Goal: Information Seeking & Learning: Learn about a topic

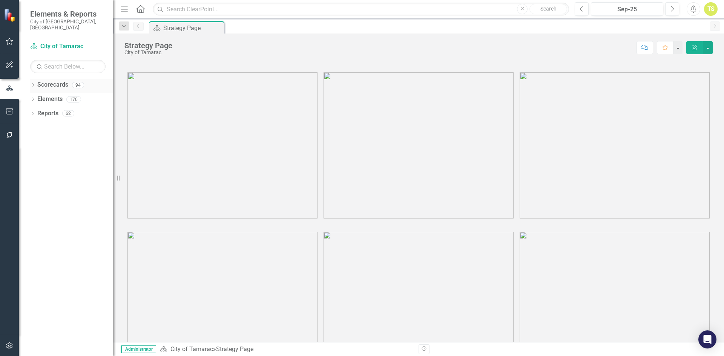
click at [34, 84] on icon "Dropdown" at bounding box center [32, 86] width 5 height 4
click at [38, 97] on icon "Dropdown" at bounding box center [37, 99] width 6 height 5
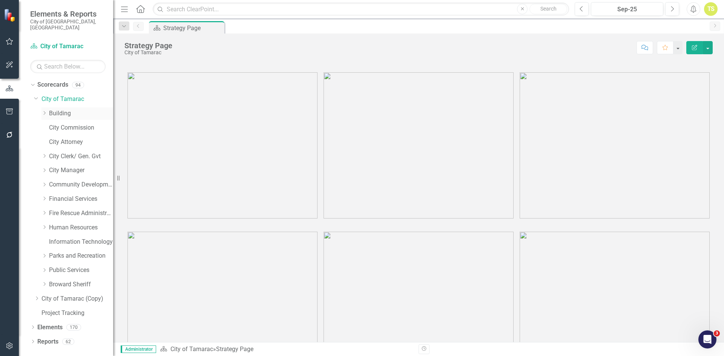
click at [60, 109] on link "Building" at bounding box center [81, 113] width 64 height 9
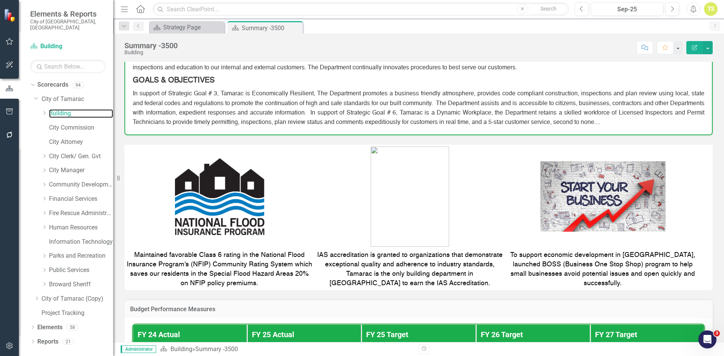
scroll to position [75, 0]
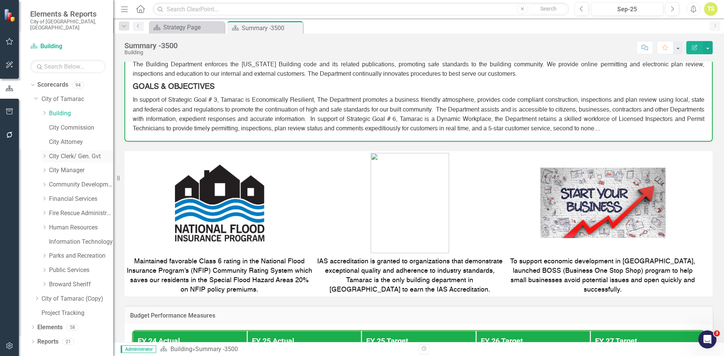
click at [60, 152] on link "City Clerk/ Gen. Gvt" at bounding box center [81, 156] width 64 height 9
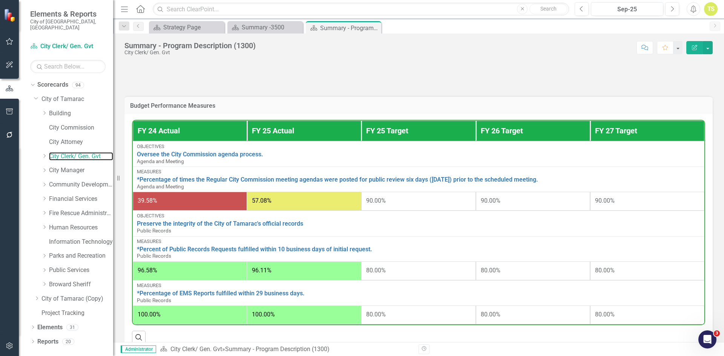
scroll to position [373, 0]
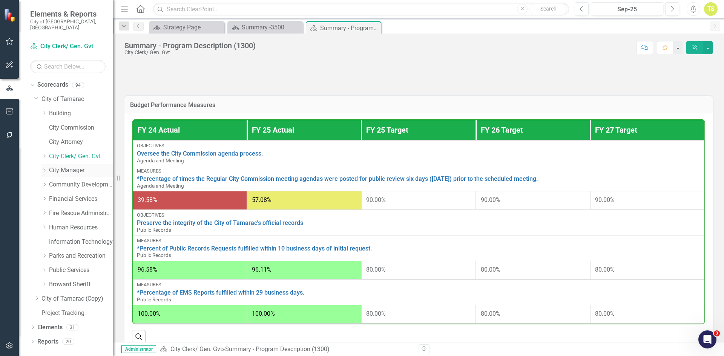
click at [64, 166] on link "City Manager" at bounding box center [81, 170] width 64 height 9
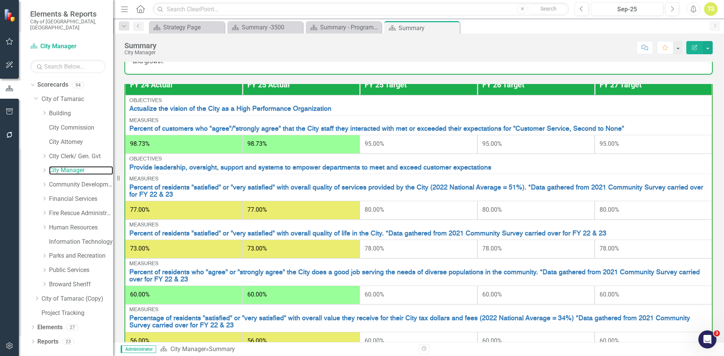
scroll to position [16, 0]
click at [55, 109] on link "Building" at bounding box center [81, 113] width 64 height 9
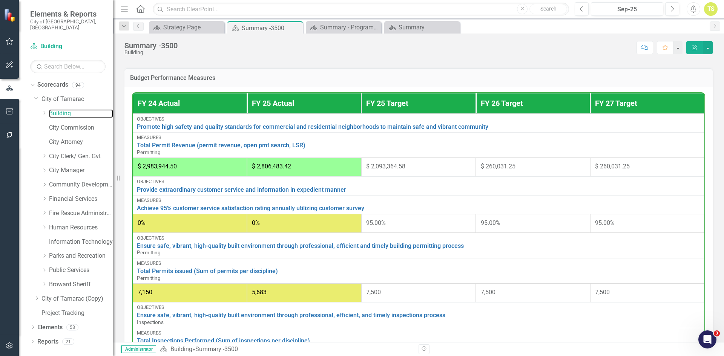
scroll to position [377, 0]
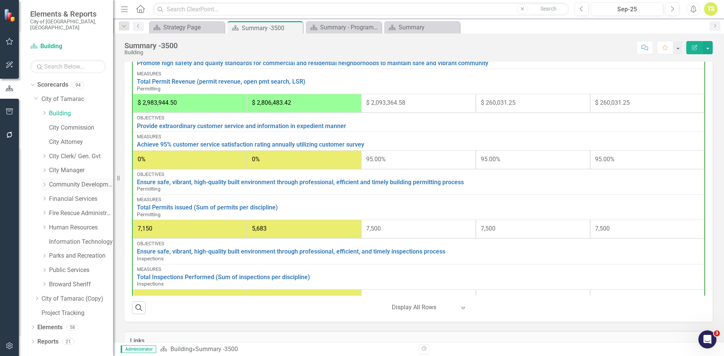
click at [57, 181] on link "Community Development" at bounding box center [81, 185] width 64 height 9
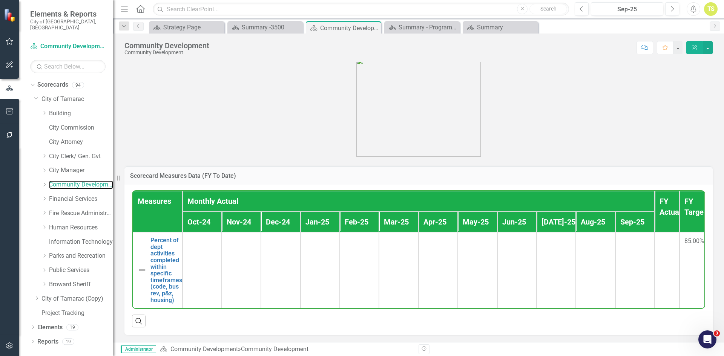
scroll to position [69, 0]
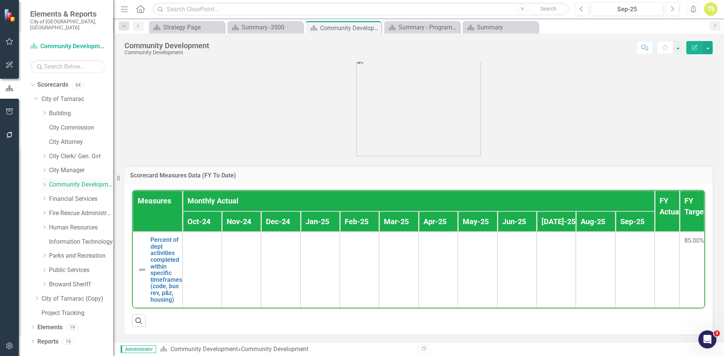
click at [66, 181] on link "Community Development" at bounding box center [81, 185] width 64 height 9
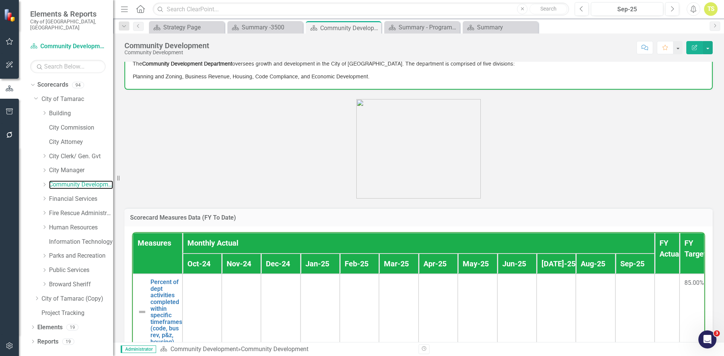
scroll to position [0, 0]
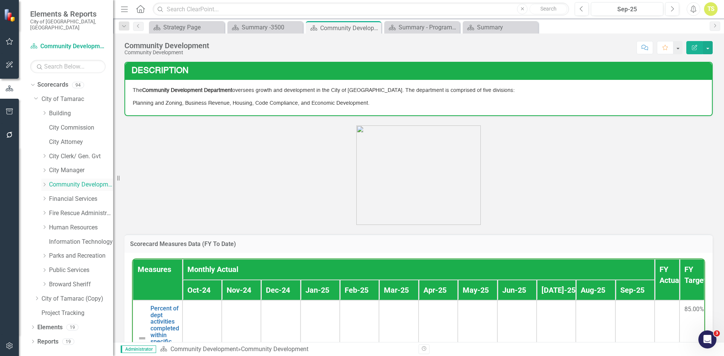
click at [46, 182] on icon "Dropdown" at bounding box center [44, 184] width 6 height 5
click at [72, 195] on link "Planning and Zoning" at bounding box center [85, 199] width 57 height 9
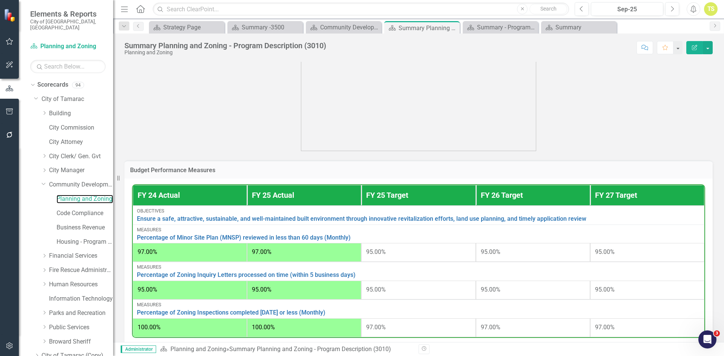
scroll to position [224, 0]
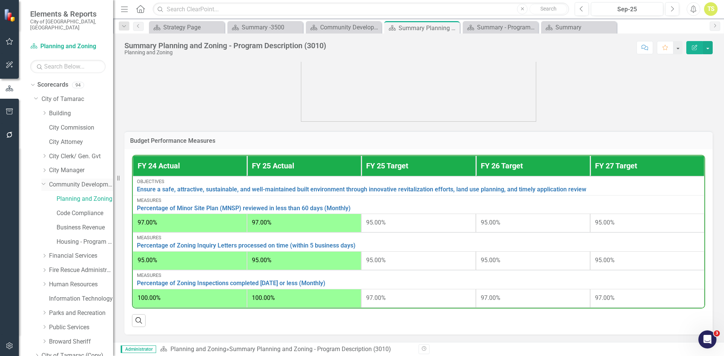
click at [78, 181] on link "Community Development" at bounding box center [81, 185] width 64 height 9
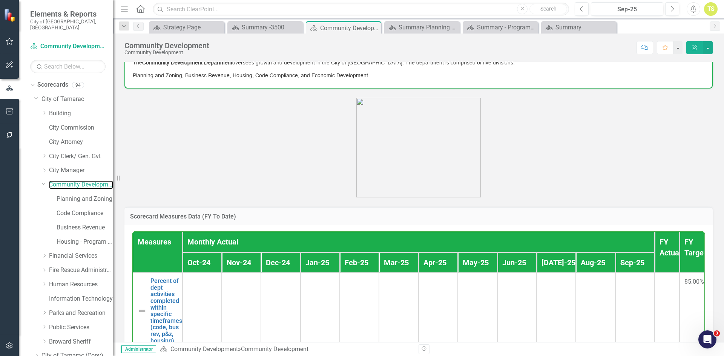
scroll to position [69, 0]
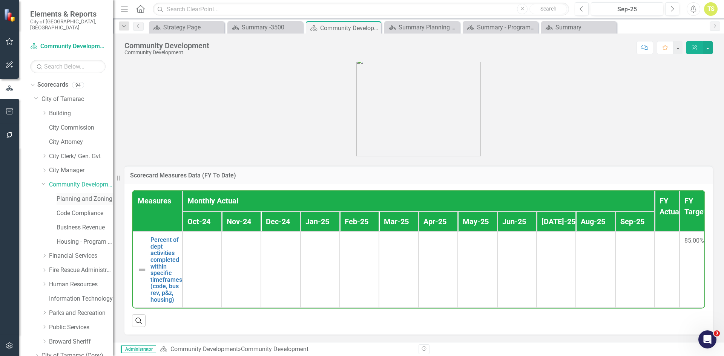
click at [83, 195] on link "Planning and Zoning" at bounding box center [85, 199] width 57 height 9
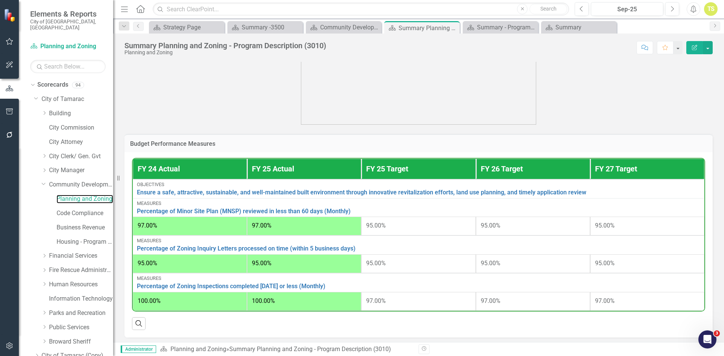
scroll to position [224, 0]
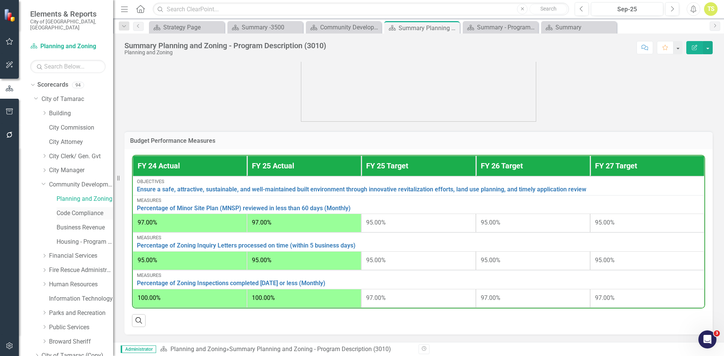
click at [83, 209] on link "Code Compliance" at bounding box center [85, 213] width 57 height 9
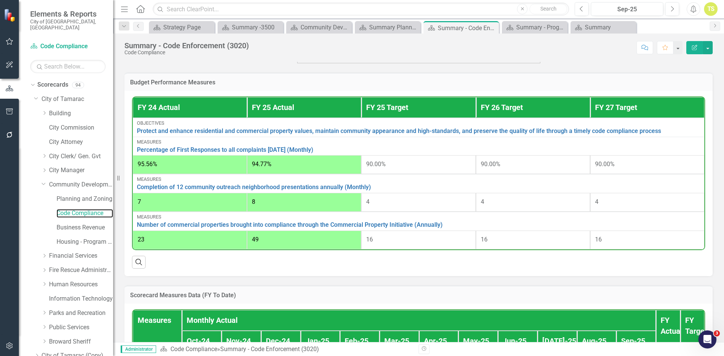
scroll to position [339, 0]
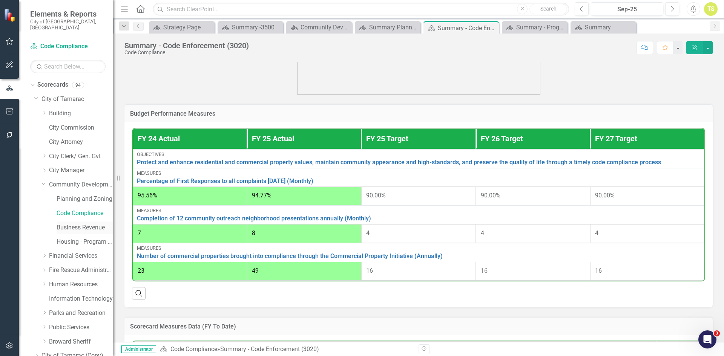
click at [90, 224] on link "Business Revenue" at bounding box center [85, 228] width 57 height 9
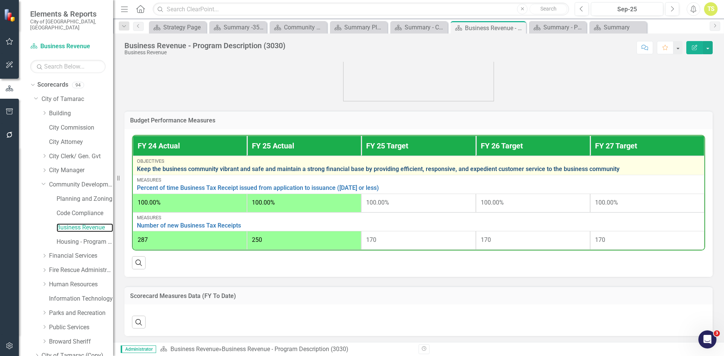
scroll to position [240, 0]
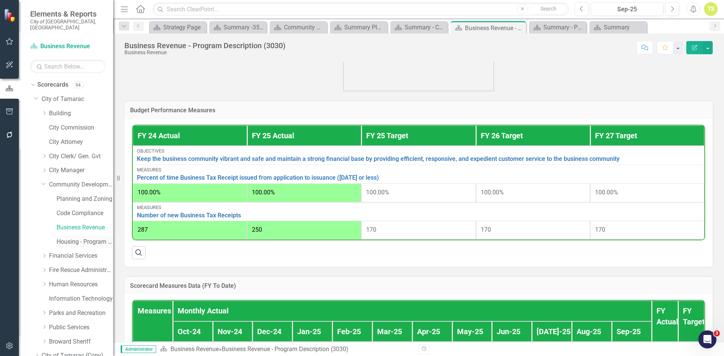
click at [76, 238] on link "Housing - Program Description (CDBG/SHIP/NSP/HOME)" at bounding box center [85, 242] width 57 height 9
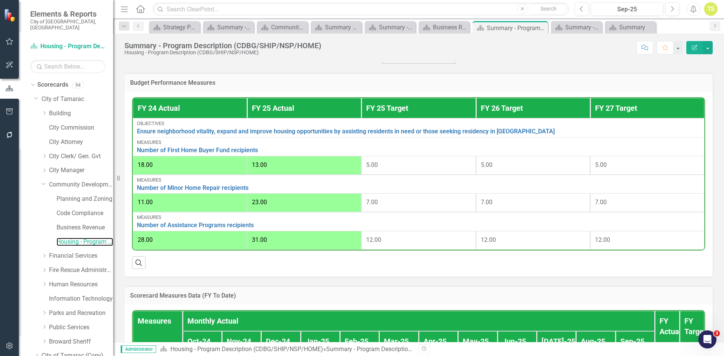
scroll to position [264, 0]
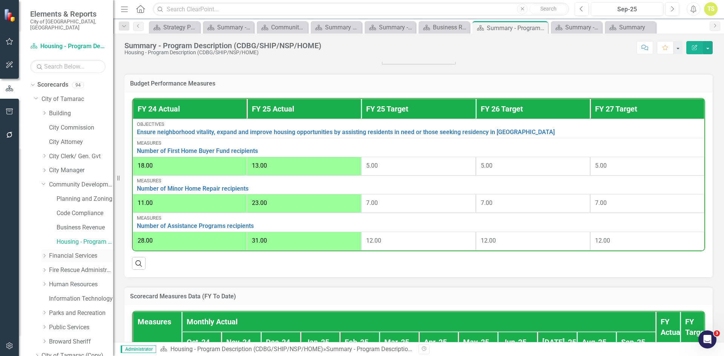
click at [75, 252] on link "Financial Services" at bounding box center [81, 256] width 64 height 9
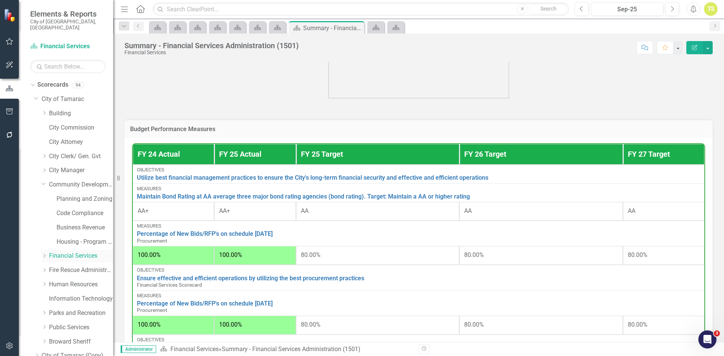
click at [45, 253] on div "Dropdown" at bounding box center [44, 256] width 6 height 6
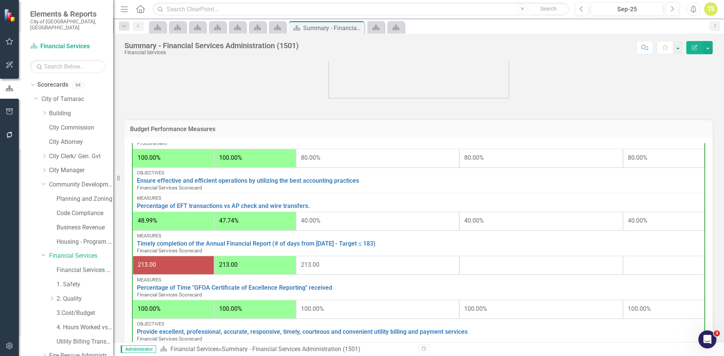
scroll to position [188, 0]
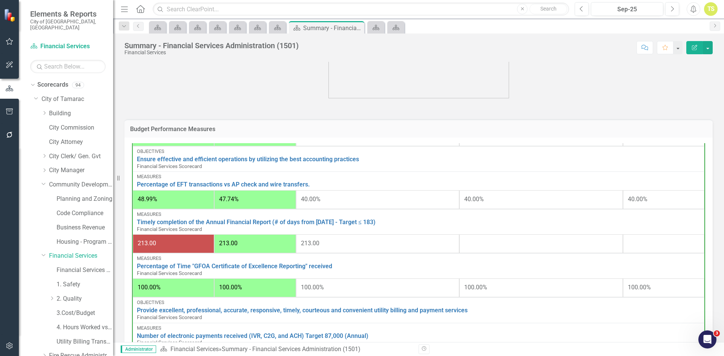
click at [355, 245] on div "213.00" at bounding box center [378, 243] width 154 height 9
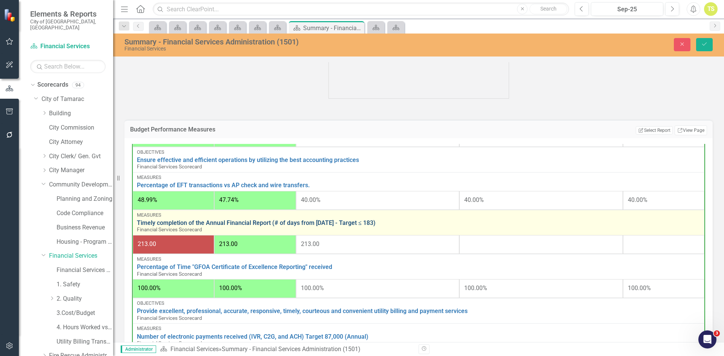
click at [302, 226] on link "Timely completion of the Annual Financial Report (# of days from [DATE] - Targe…" at bounding box center [418, 223] width 563 height 7
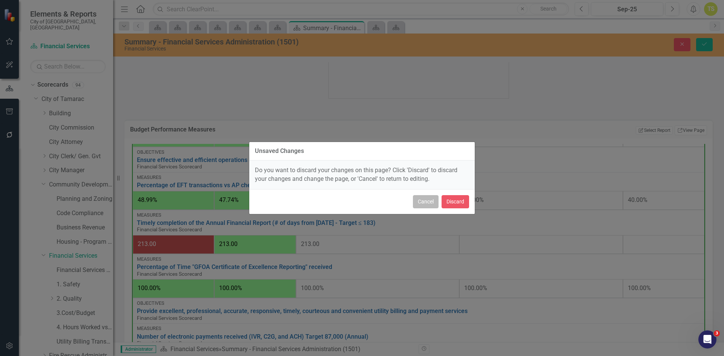
click at [423, 203] on button "Cancel" at bounding box center [426, 201] width 26 height 13
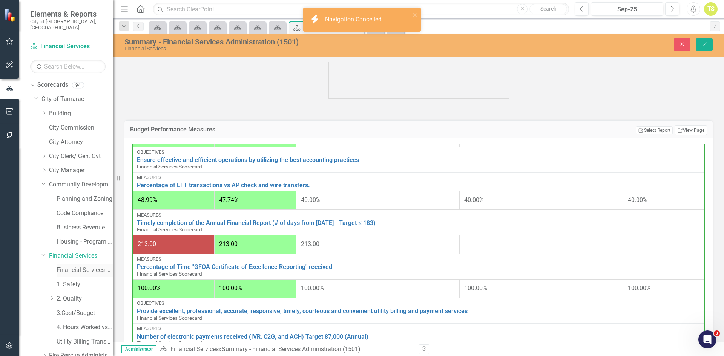
click at [72, 268] on link "Financial Services Scorecard" at bounding box center [85, 270] width 57 height 9
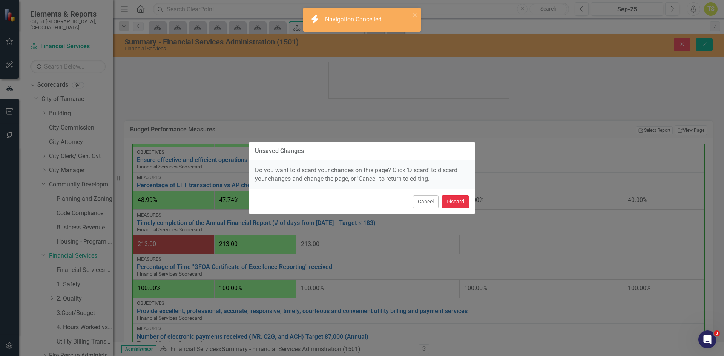
click at [457, 202] on button "Discard" at bounding box center [455, 201] width 28 height 13
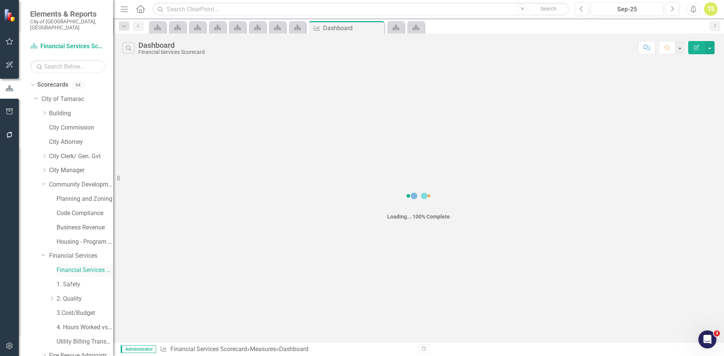
click at [67, 266] on link "Financial Services Scorecard" at bounding box center [85, 270] width 57 height 9
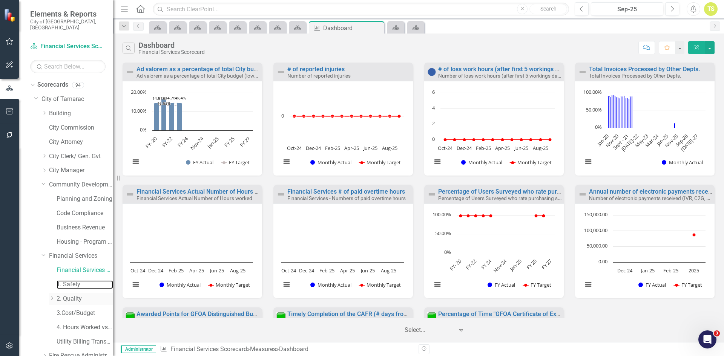
drag, startPoint x: 69, startPoint y: 279, endPoint x: 67, endPoint y: 293, distance: 14.1
click at [69, 280] on link "1. Safety" at bounding box center [85, 284] width 57 height 9
click at [67, 295] on link "2. Quality" at bounding box center [85, 299] width 57 height 9
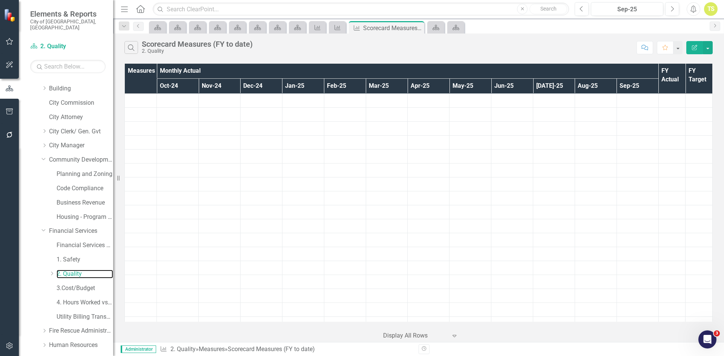
scroll to position [113, 0]
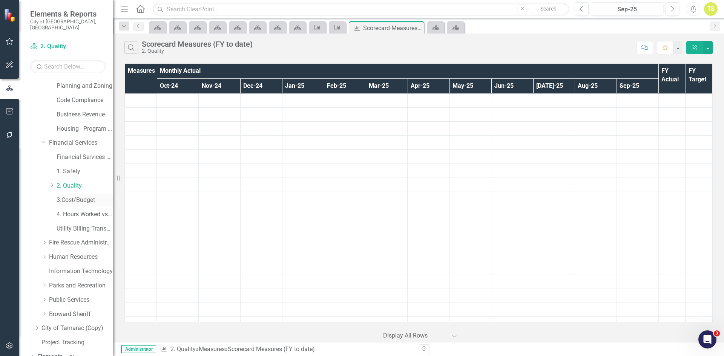
click at [73, 196] on link "3.Cost/Budget" at bounding box center [85, 200] width 57 height 9
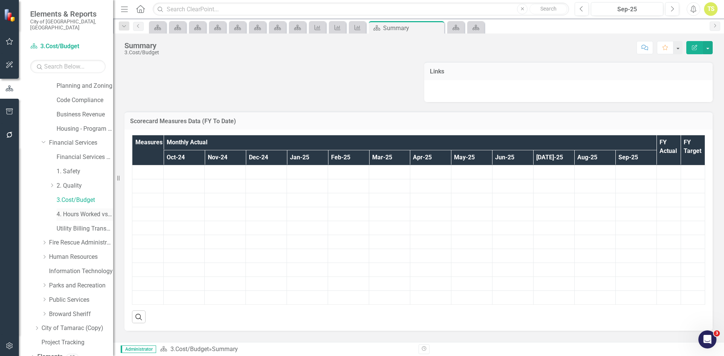
click at [77, 212] on link "4. Hours Worked vs Available hours" at bounding box center [85, 214] width 57 height 9
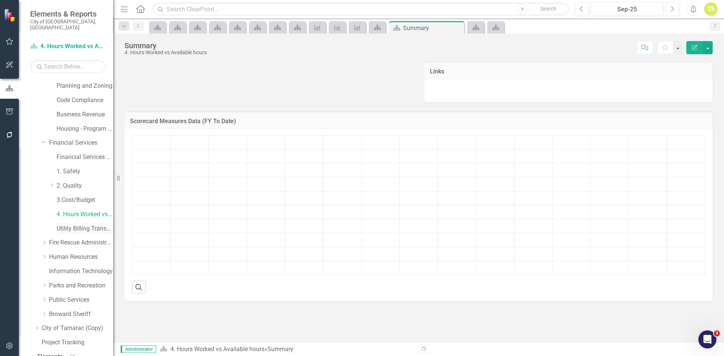
click at [78, 225] on link "Utility Billing Transactional Survey" at bounding box center [85, 229] width 57 height 9
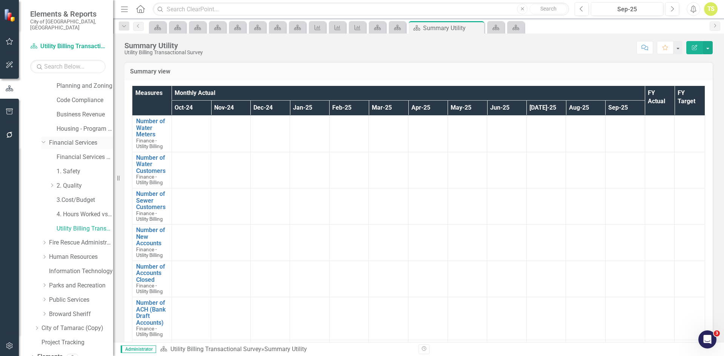
click at [78, 139] on link "Financial Services" at bounding box center [81, 143] width 64 height 9
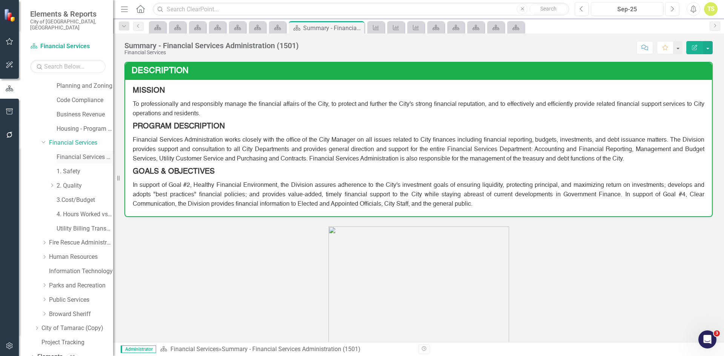
click at [83, 153] on link "Financial Services Scorecard" at bounding box center [85, 157] width 57 height 9
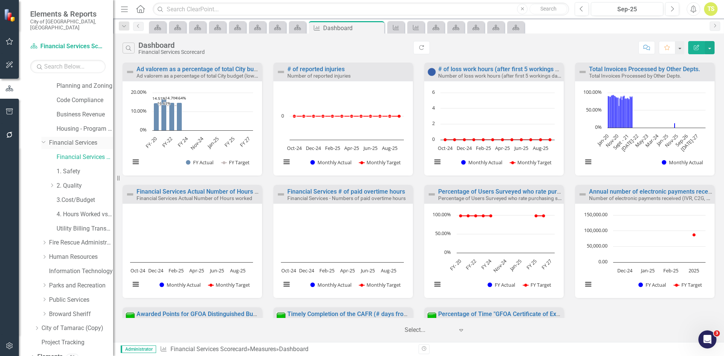
click at [77, 139] on link "Financial Services" at bounding box center [81, 143] width 64 height 9
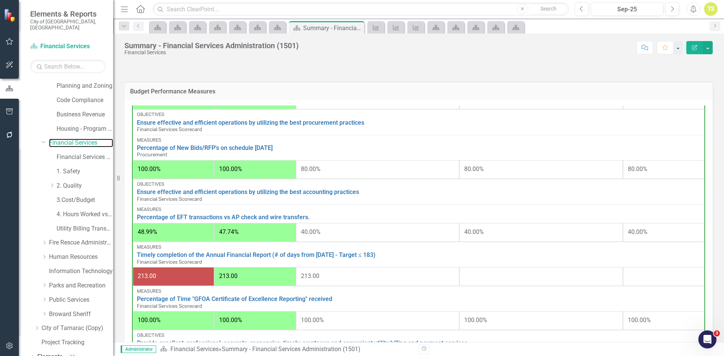
scroll to position [188, 0]
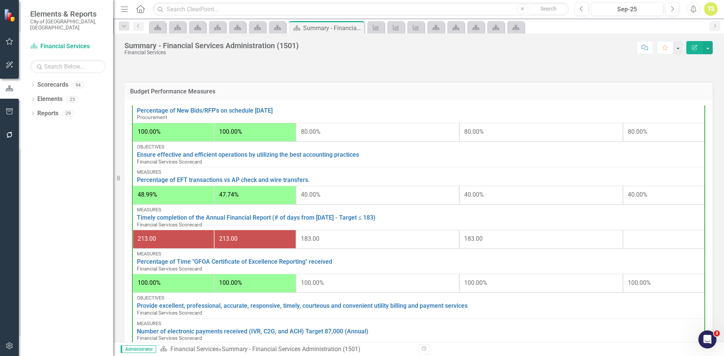
scroll to position [188, 0]
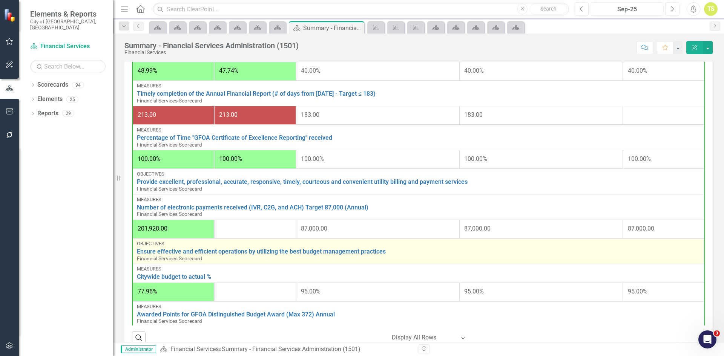
scroll to position [215, 0]
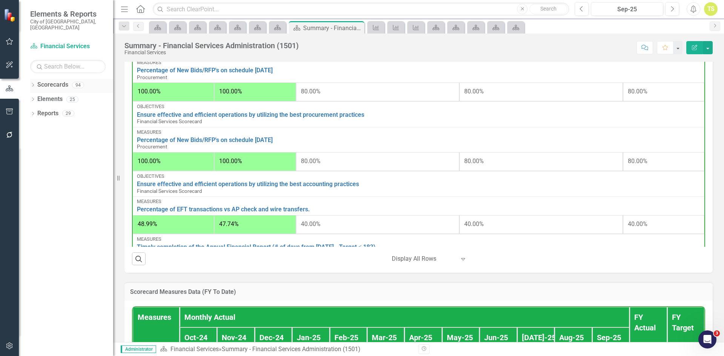
click at [34, 84] on icon "Dropdown" at bounding box center [32, 86] width 5 height 4
click at [37, 97] on icon at bounding box center [37, 99] width 2 height 4
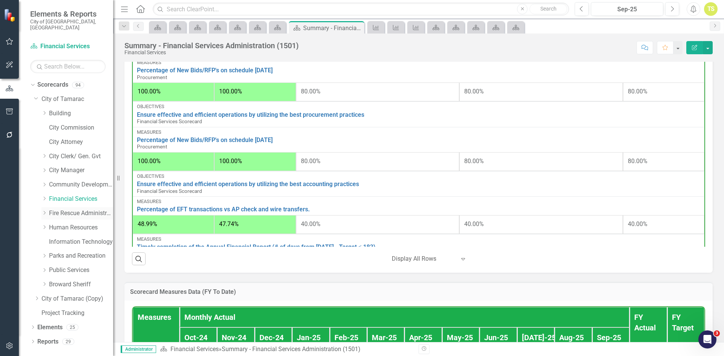
click at [63, 209] on link "Fire Rescue Administration" at bounding box center [81, 213] width 64 height 9
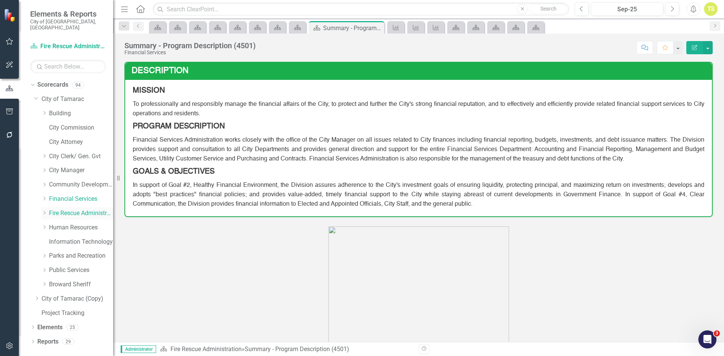
click at [43, 211] on icon "Dropdown" at bounding box center [44, 213] width 6 height 5
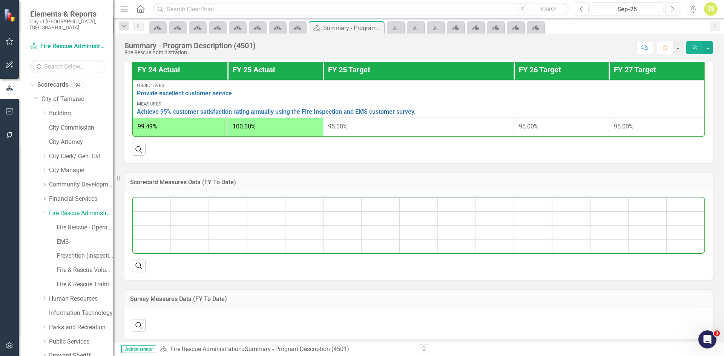
scroll to position [302, 0]
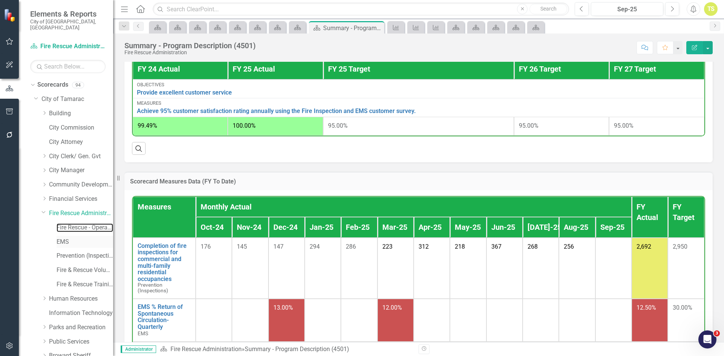
drag, startPoint x: 78, startPoint y: 221, endPoint x: 61, endPoint y: 236, distance: 22.1
click at [78, 224] on link "Fire Rescue - Operations" at bounding box center [85, 228] width 57 height 9
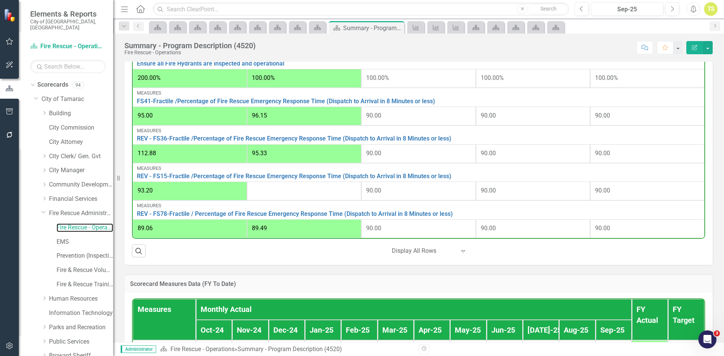
scroll to position [415, 0]
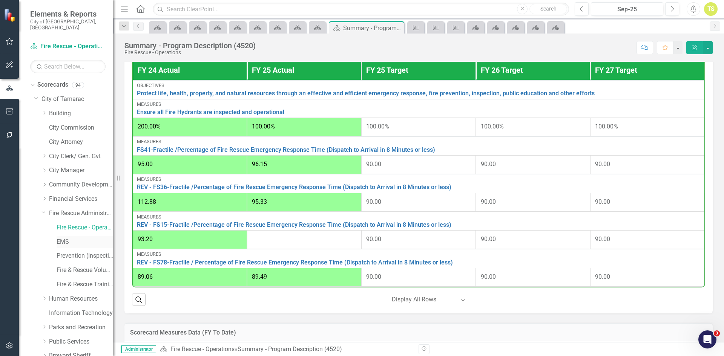
click at [64, 238] on link "EMS" at bounding box center [85, 242] width 57 height 9
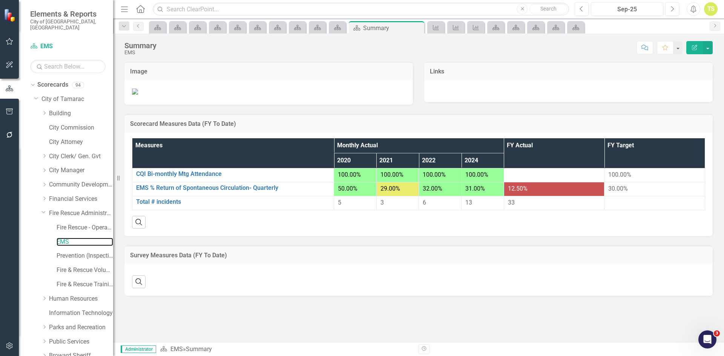
scroll to position [84, 0]
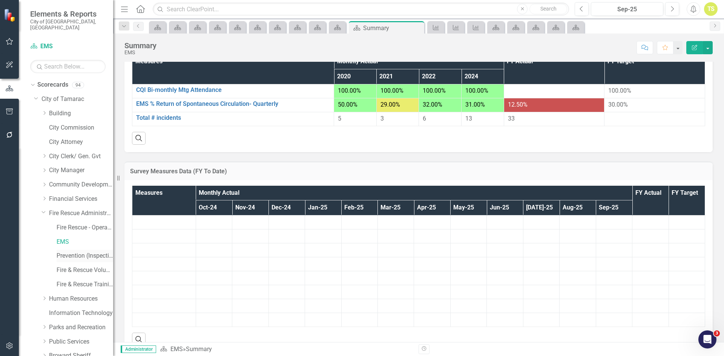
click at [77, 250] on div "Prevention (Inspections)" at bounding box center [85, 256] width 57 height 12
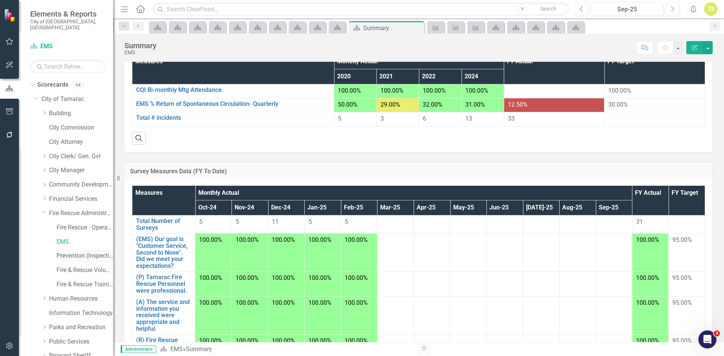
click at [75, 252] on link "Prevention (Inspections)" at bounding box center [85, 256] width 57 height 9
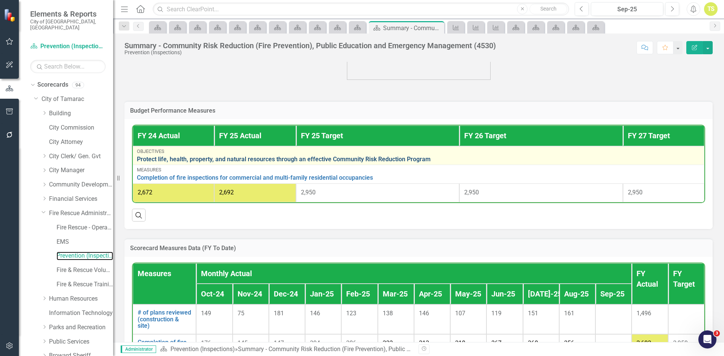
scroll to position [441, 0]
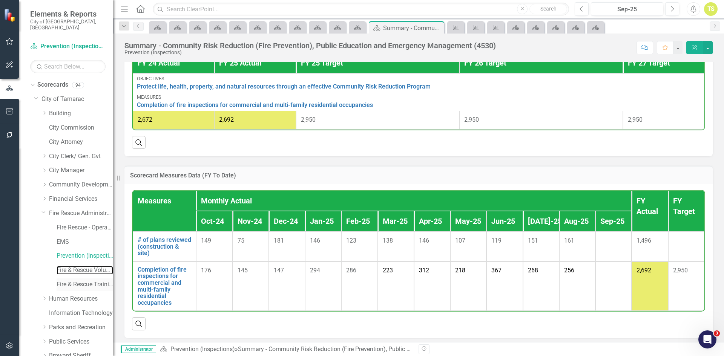
drag, startPoint x: 77, startPoint y: 265, endPoint x: 70, endPoint y: 279, distance: 14.7
click at [77, 266] on link "Fire & Rescue Volunteers" at bounding box center [85, 270] width 57 height 9
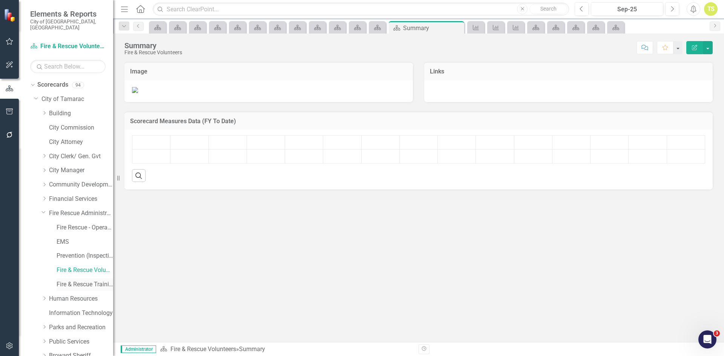
click at [80, 280] on link "Fire & Rescue Training" at bounding box center [85, 284] width 57 height 9
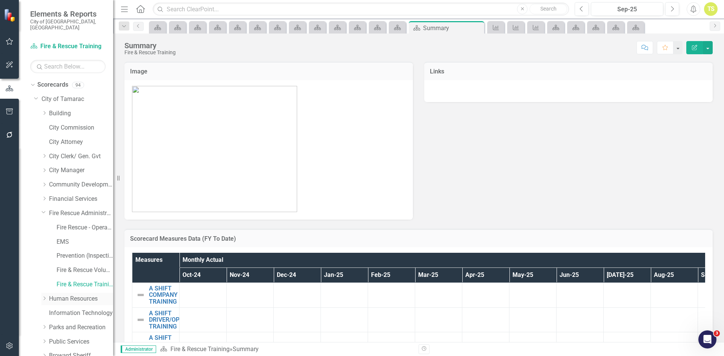
click at [63, 295] on link "Human Resources" at bounding box center [81, 299] width 64 height 9
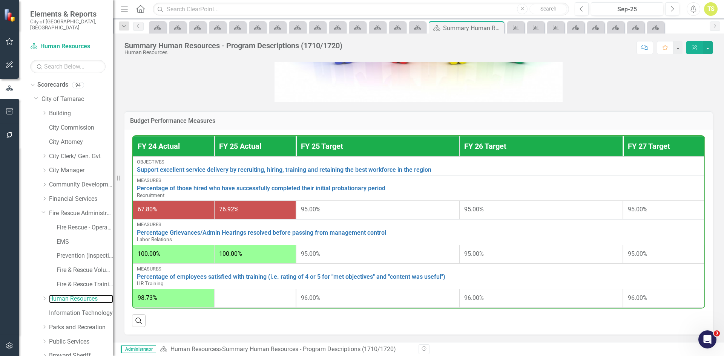
scroll to position [297, 0]
click at [44, 297] on icon at bounding box center [45, 299] width 2 height 4
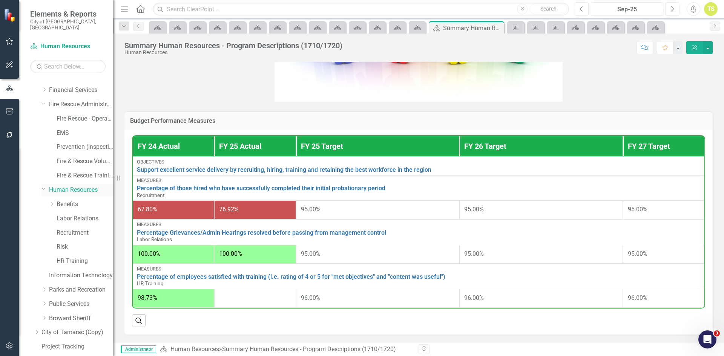
scroll to position [113, 0]
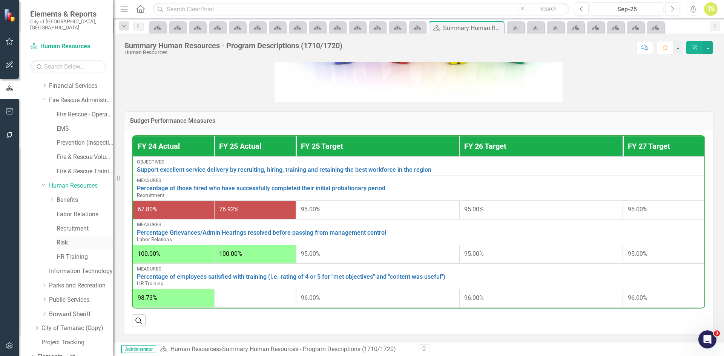
click at [57, 239] on link "Risk" at bounding box center [85, 243] width 57 height 9
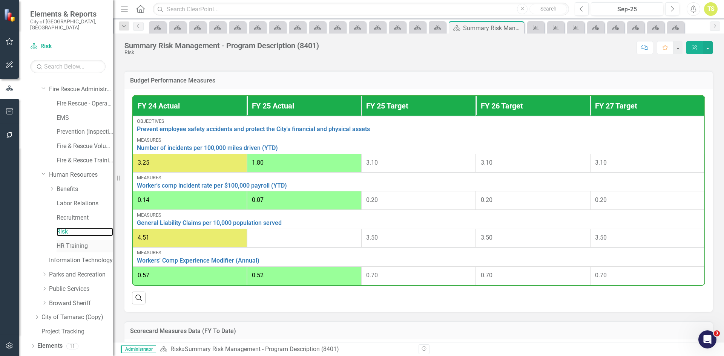
scroll to position [130, 0]
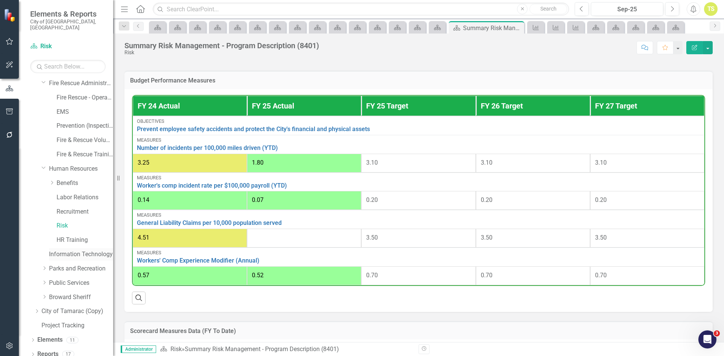
click at [77, 250] on link "Information Technology" at bounding box center [81, 254] width 64 height 9
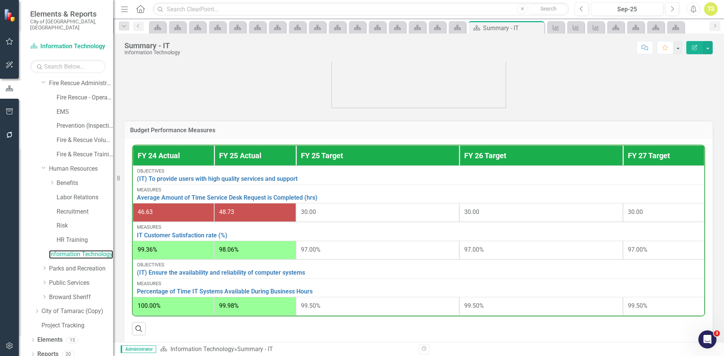
scroll to position [264, 0]
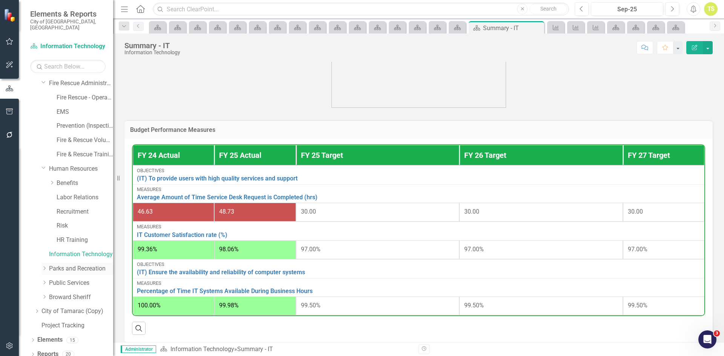
click at [77, 265] on link "Parks and Recreation" at bounding box center [81, 269] width 64 height 9
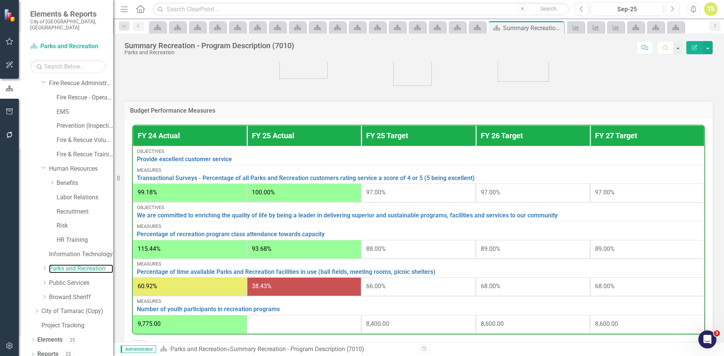
scroll to position [226, 0]
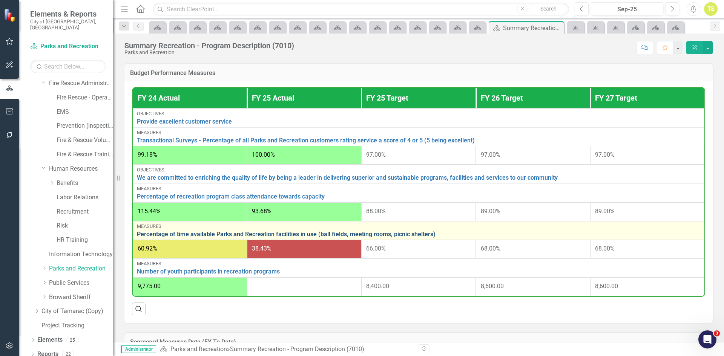
click at [316, 237] on link "Percentage of time available Parks and Recreation facilities in use (ball field…" at bounding box center [418, 234] width 563 height 7
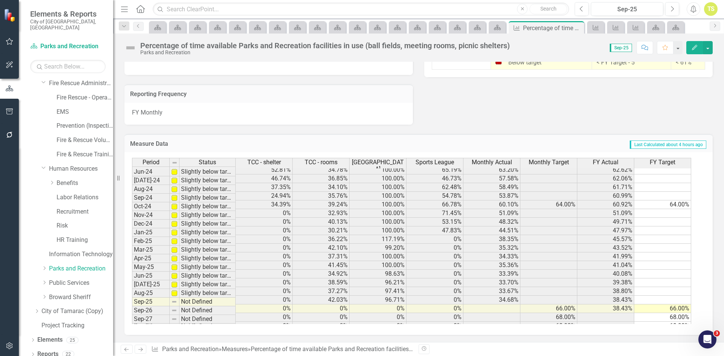
scroll to position [514, 0]
click at [76, 265] on link "Parks and Recreation" at bounding box center [81, 269] width 64 height 9
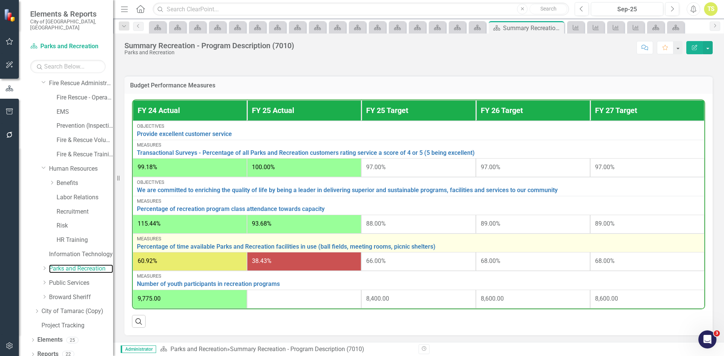
scroll to position [226, 0]
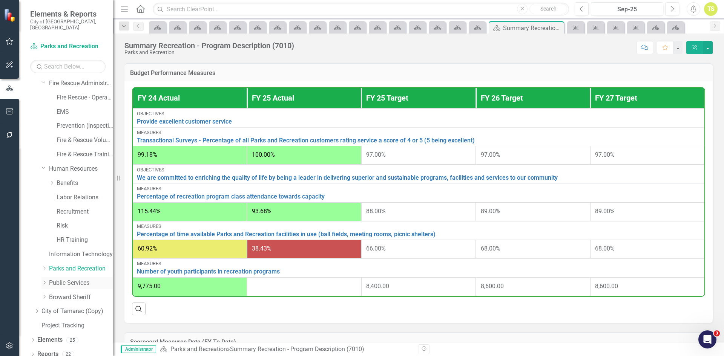
click at [64, 279] on link "Public Services" at bounding box center [81, 283] width 64 height 9
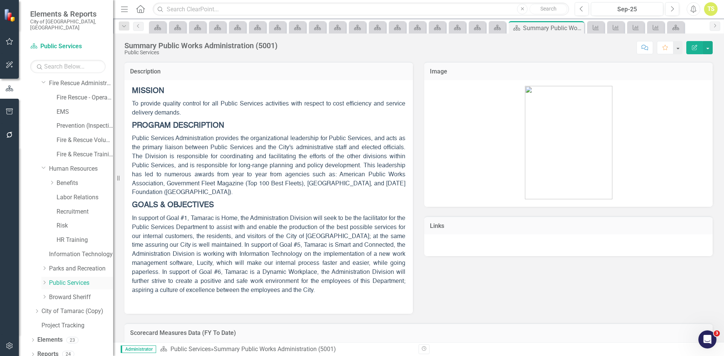
click at [46, 280] on icon "Dropdown" at bounding box center [44, 282] width 6 height 5
click at [69, 293] on link "Engineering" at bounding box center [85, 297] width 57 height 9
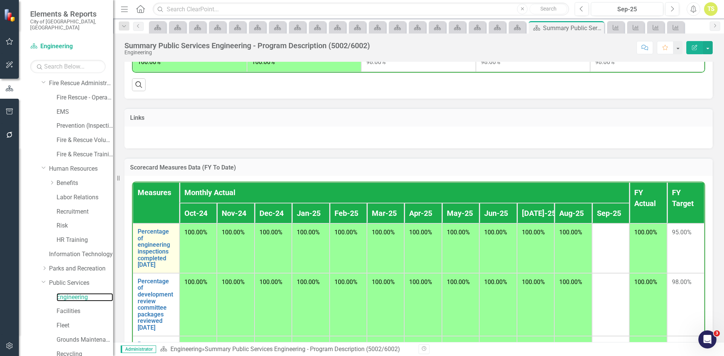
scroll to position [458, 0]
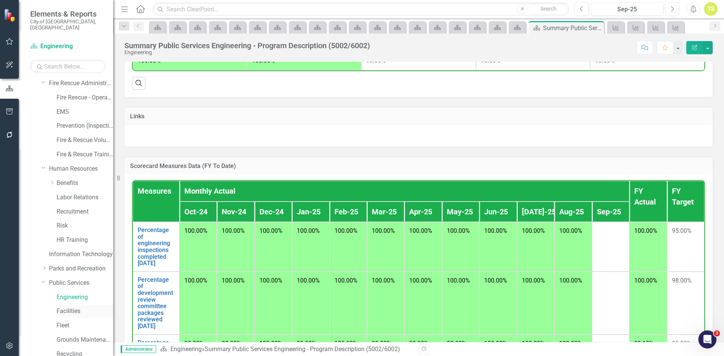
click at [65, 307] on link "Facilities" at bounding box center [85, 311] width 57 height 9
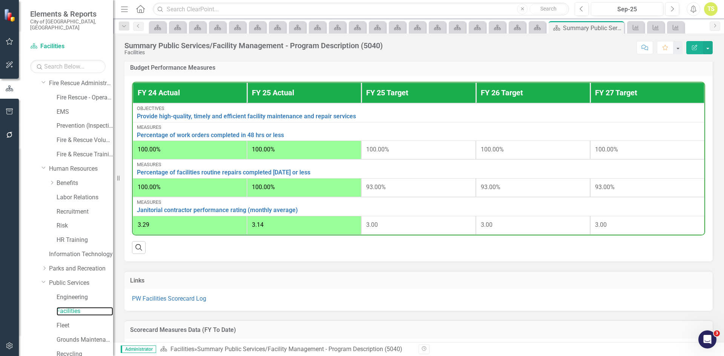
scroll to position [226, 0]
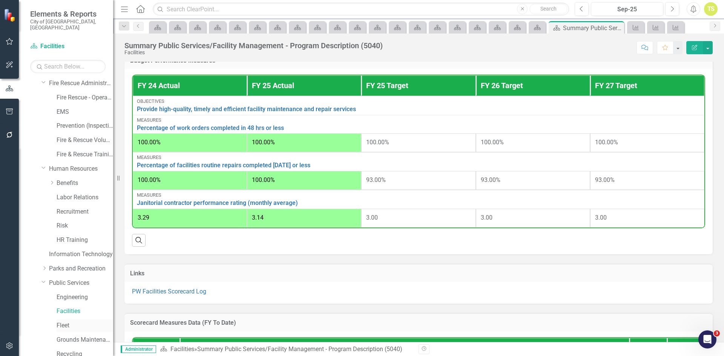
click at [63, 322] on link "Fleet" at bounding box center [85, 326] width 57 height 9
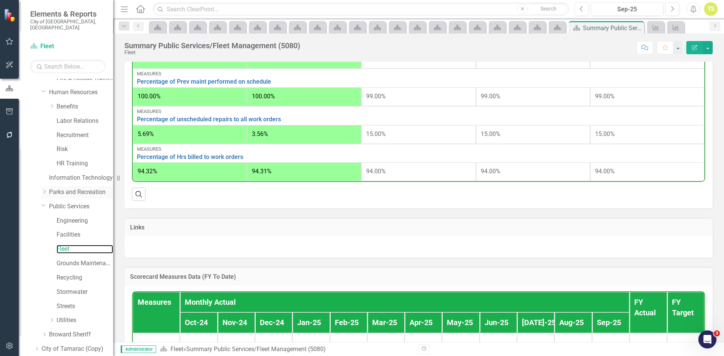
scroll to position [244, 0]
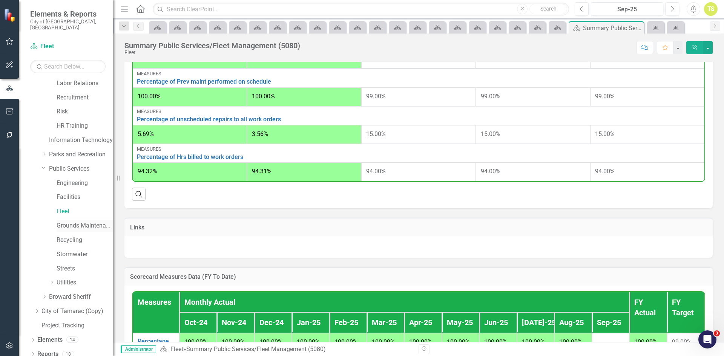
click at [68, 222] on link "Grounds Maintenance" at bounding box center [85, 226] width 57 height 9
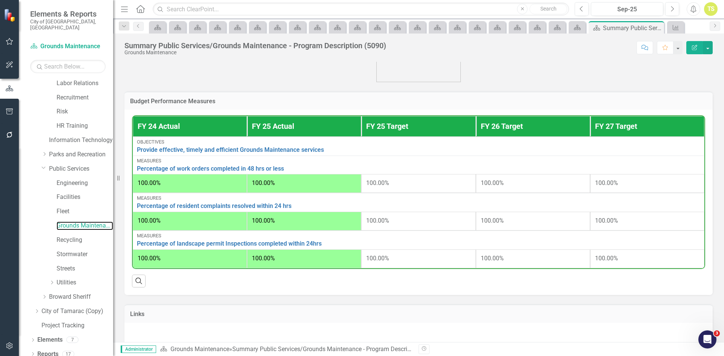
scroll to position [226, 0]
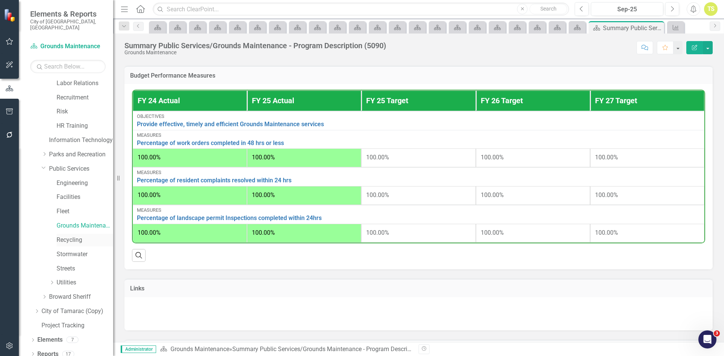
click at [74, 236] on link "Recycling" at bounding box center [85, 240] width 57 height 9
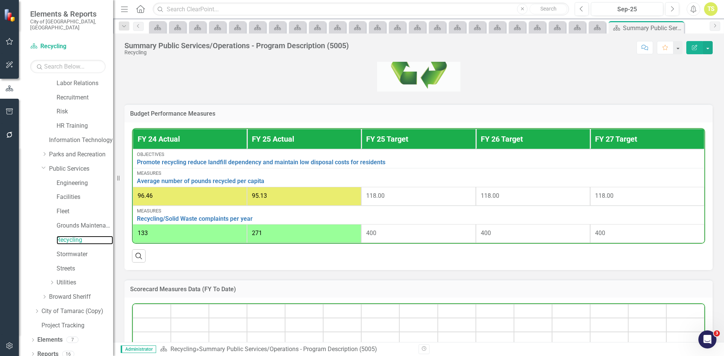
scroll to position [226, 0]
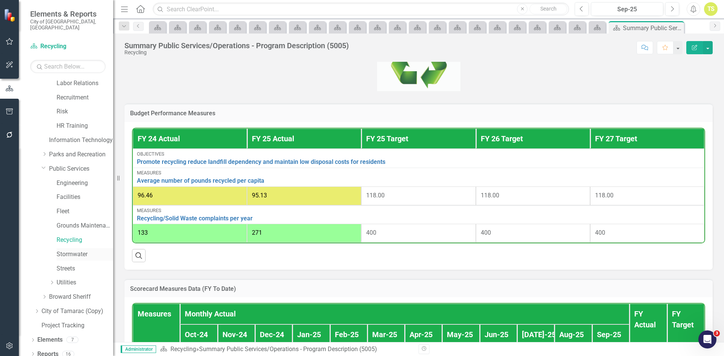
click at [67, 250] on link "Stormwater" at bounding box center [85, 254] width 57 height 9
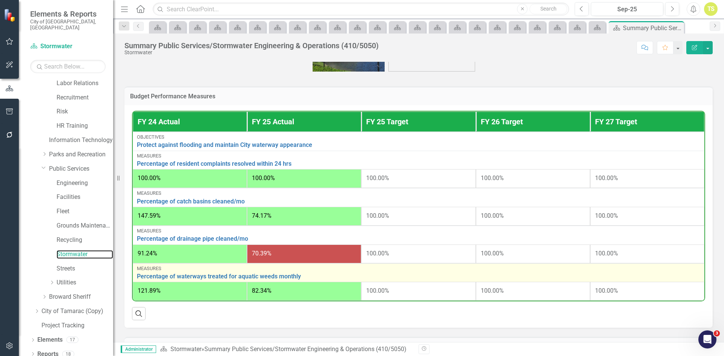
scroll to position [226, 0]
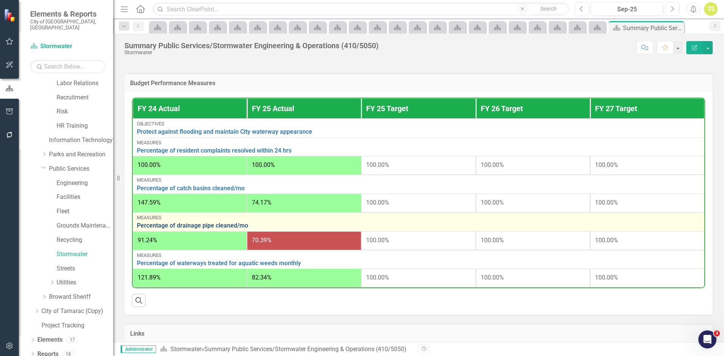
click at [229, 228] on link "Percentage of drainage pipe cleaned/mo" at bounding box center [418, 225] width 563 height 7
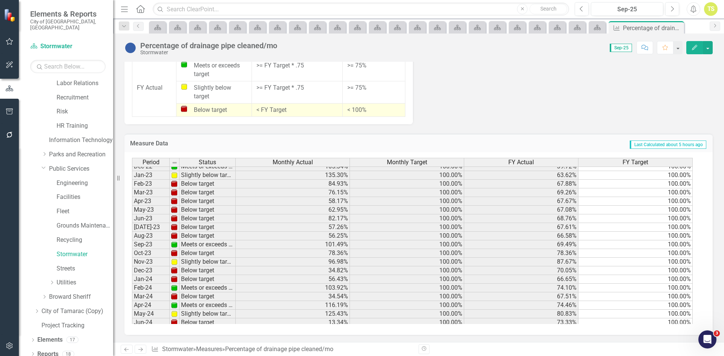
scroll to position [185, 0]
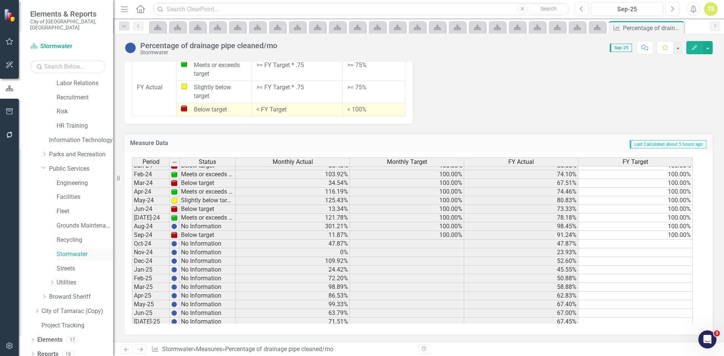
click at [66, 250] on link "Stormwater" at bounding box center [85, 254] width 57 height 9
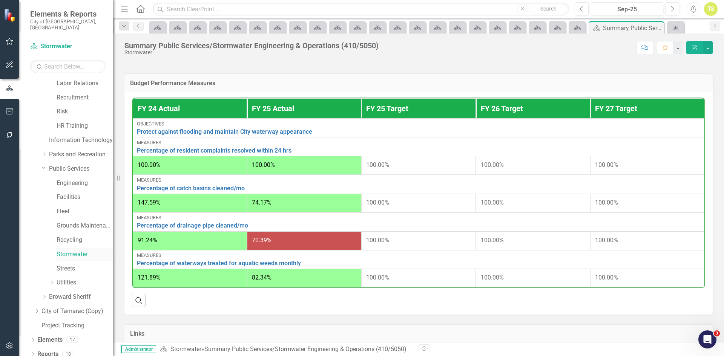
click at [70, 250] on link "Stormwater" at bounding box center [85, 254] width 57 height 9
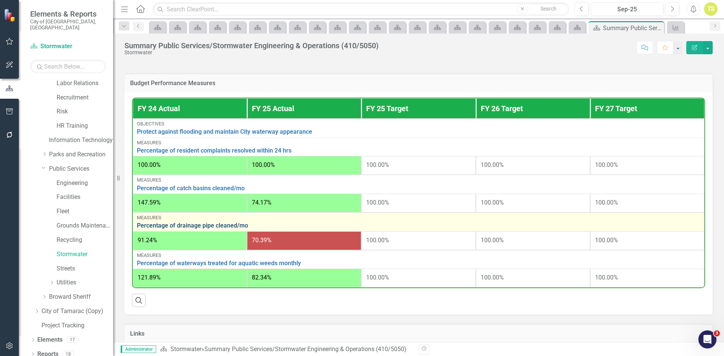
click at [204, 227] on link "Percentage of drainage pipe cleaned/mo" at bounding box center [418, 225] width 563 height 7
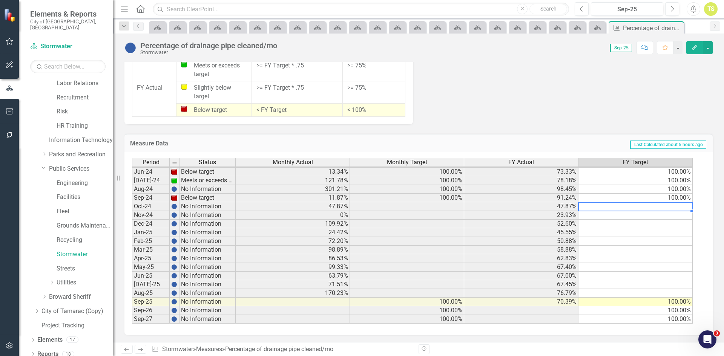
click at [679, 205] on tbody "May-23 Below target 62.95% 100.00% 67.08% 100.00% Jun-23 Below target 82.17% 10…" at bounding box center [412, 189] width 561 height 269
click at [685, 196] on td "100.00%" at bounding box center [635, 198] width 114 height 9
drag, startPoint x: 692, startPoint y: 202, endPoint x: 691, endPoint y: 296, distance: 93.9
click at [132, 296] on div "Period Status Monthly Actual Monthly Target FY Actual FY Target May-23 Below ta…" at bounding box center [132, 185] width 0 height 278
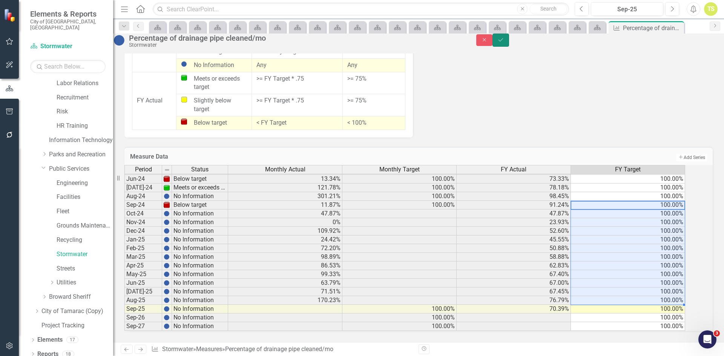
click at [504, 43] on icon "Save" at bounding box center [500, 39] width 7 height 5
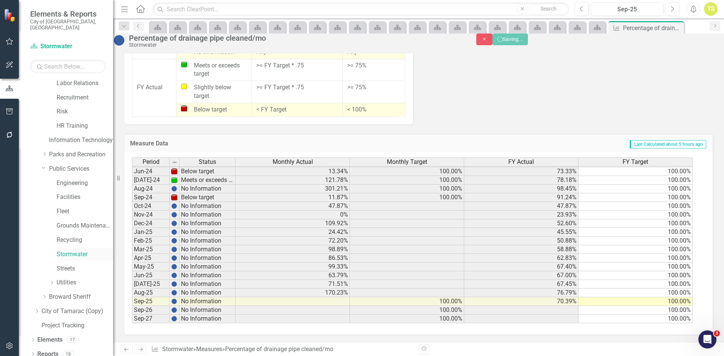
click at [72, 250] on link "Stormwater" at bounding box center [85, 254] width 57 height 9
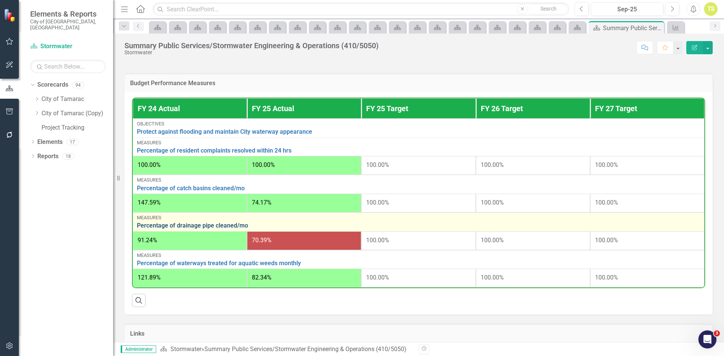
click at [181, 227] on link "Percentage of drainage pipe cleaned/mo" at bounding box center [418, 225] width 563 height 7
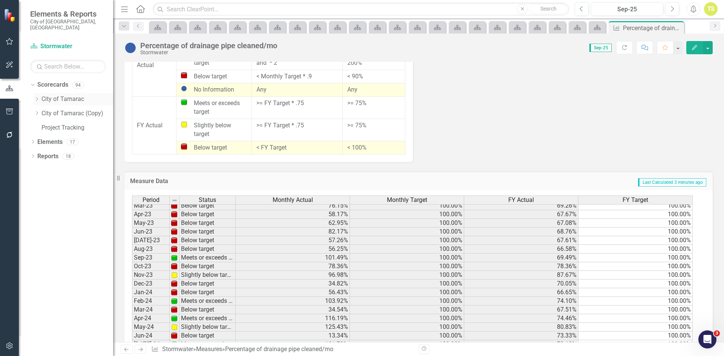
click at [37, 97] on icon "Dropdown" at bounding box center [37, 99] width 6 height 5
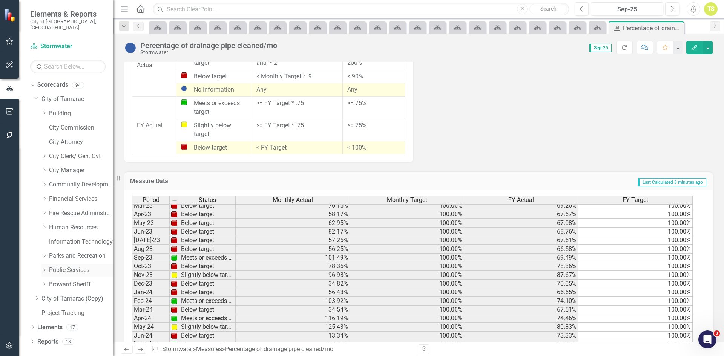
click at [61, 266] on link "Public Services" at bounding box center [81, 270] width 64 height 9
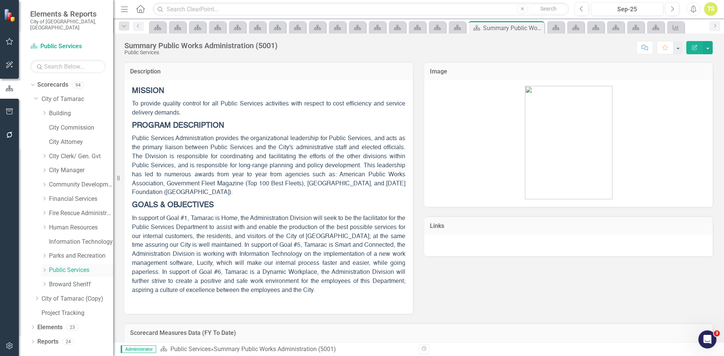
click at [44, 268] on icon at bounding box center [45, 270] width 2 height 4
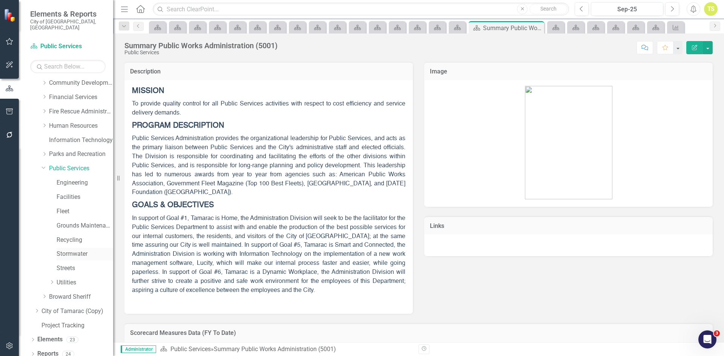
click at [80, 250] on link "Stormwater" at bounding box center [85, 254] width 57 height 9
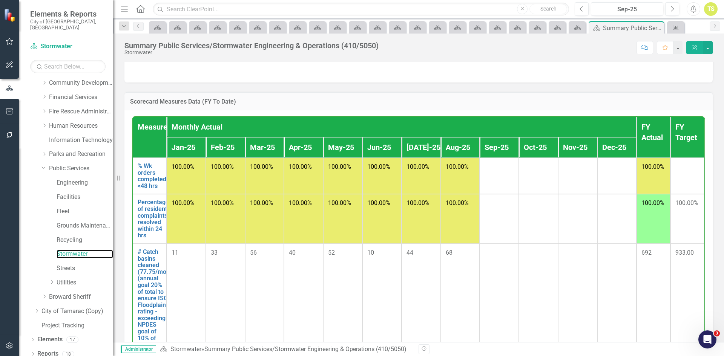
scroll to position [490, 0]
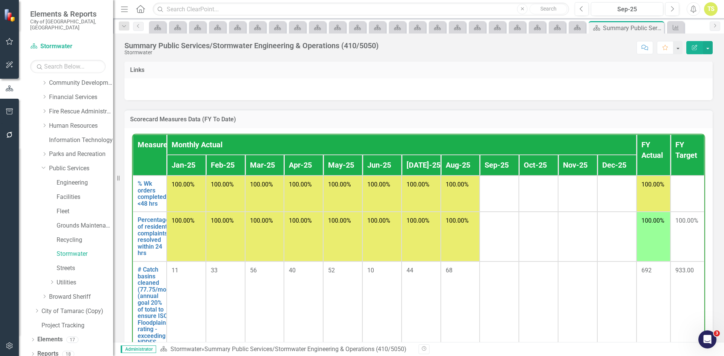
click at [165, 156] on th "Measures" at bounding box center [150, 155] width 34 height 41
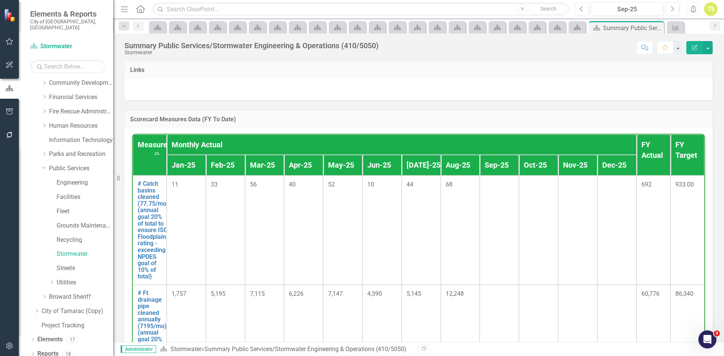
scroll to position [415, 0]
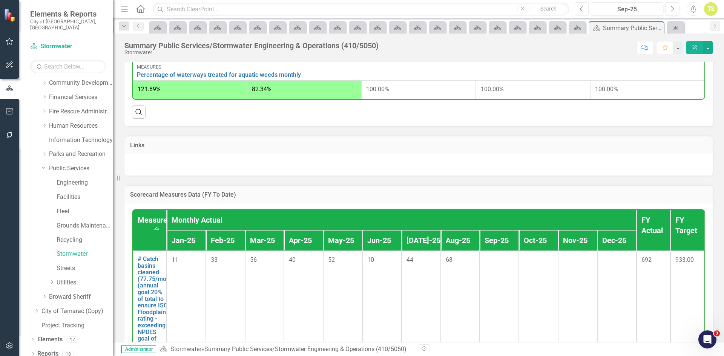
click at [584, 9] on icon "Previous" at bounding box center [581, 9] width 4 height 7
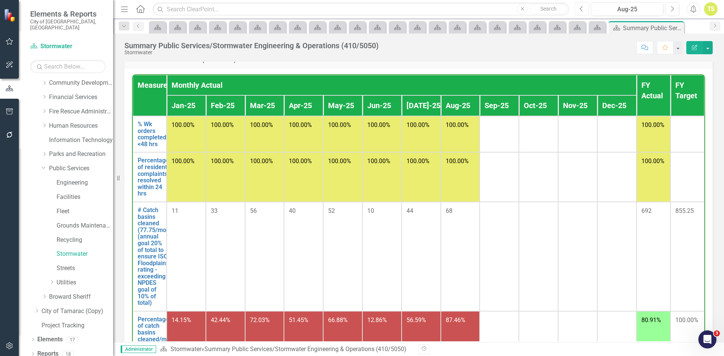
scroll to position [512, 0]
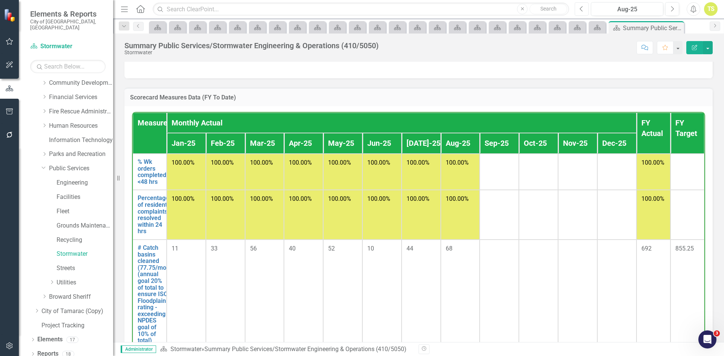
click at [582, 7] on icon "button" at bounding box center [581, 8] width 3 height 5
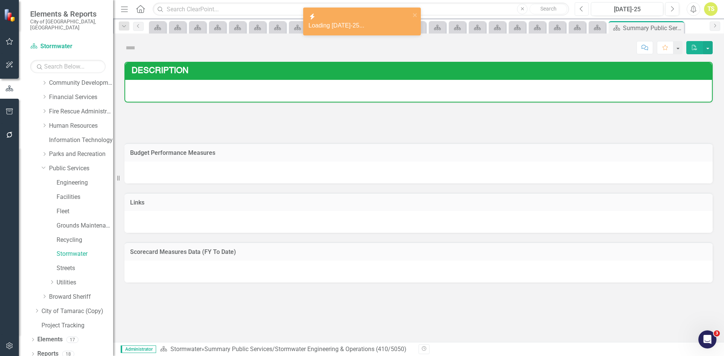
click at [582, 7] on icon "button" at bounding box center [581, 8] width 3 height 5
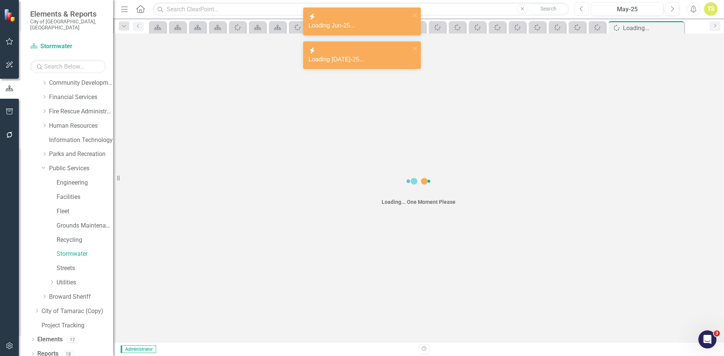
click at [582, 7] on icon "button" at bounding box center [581, 8] width 3 height 5
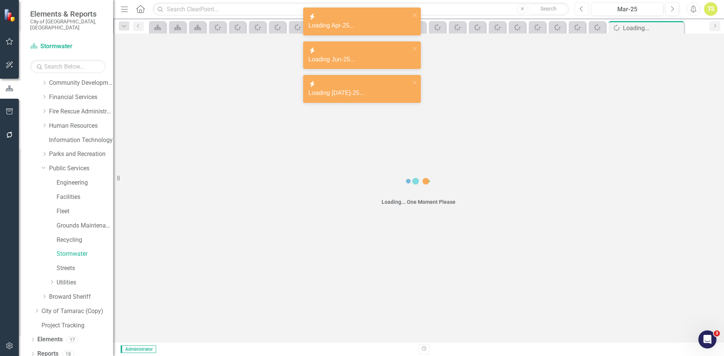
click at [582, 7] on icon "button" at bounding box center [581, 8] width 3 height 5
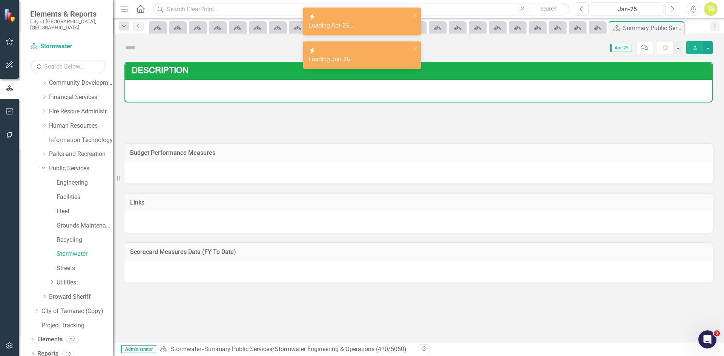
click at [582, 7] on icon "Previous" at bounding box center [581, 9] width 4 height 7
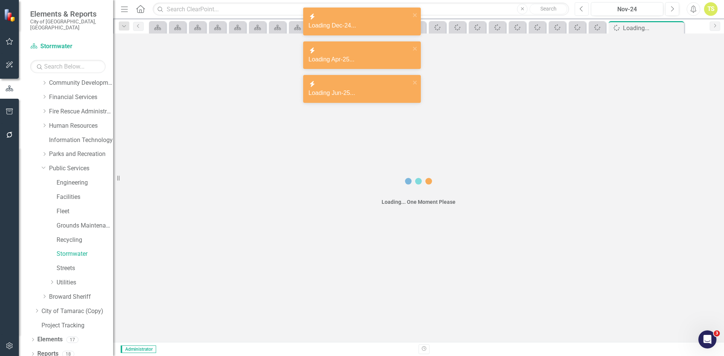
click at [582, 7] on icon "Previous" at bounding box center [581, 9] width 4 height 7
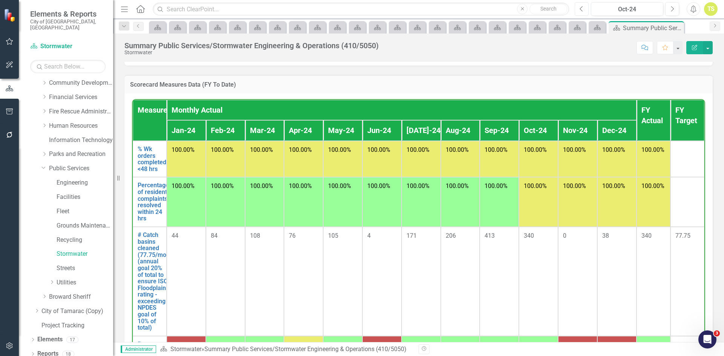
scroll to position [512, 0]
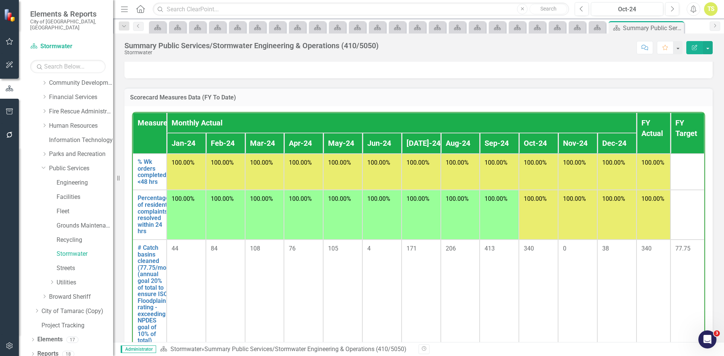
click at [175, 101] on h3 "Scorecard Measures Data (FY To Date)" at bounding box center [418, 97] width 577 height 7
click at [346, 124] on th "Monthly Actual" at bounding box center [402, 123] width 470 height 21
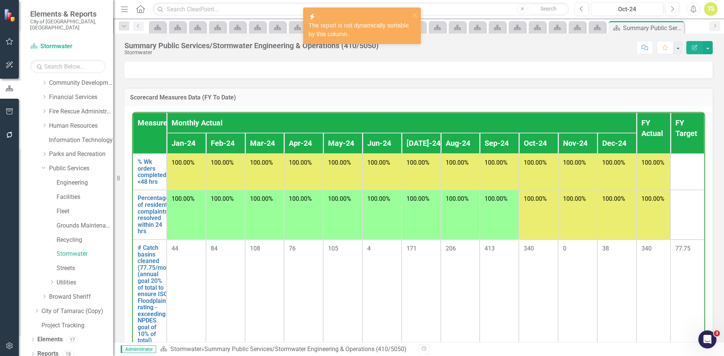
click at [346, 124] on th "Monthly Actual" at bounding box center [402, 123] width 470 height 21
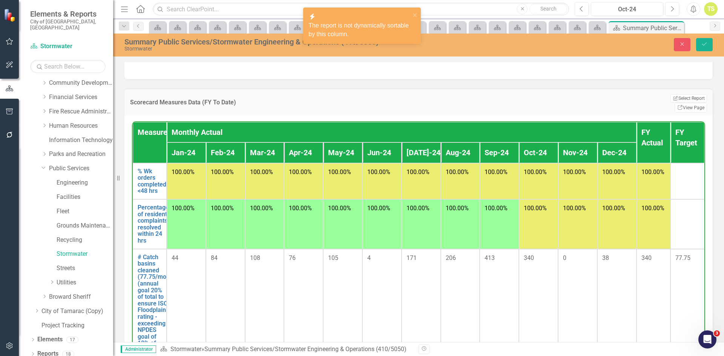
click at [346, 124] on th "Monthly Actual" at bounding box center [402, 132] width 470 height 21
click at [242, 111] on td "Scorecard Measures Data (FY To Date)" at bounding box center [344, 103] width 428 height 18
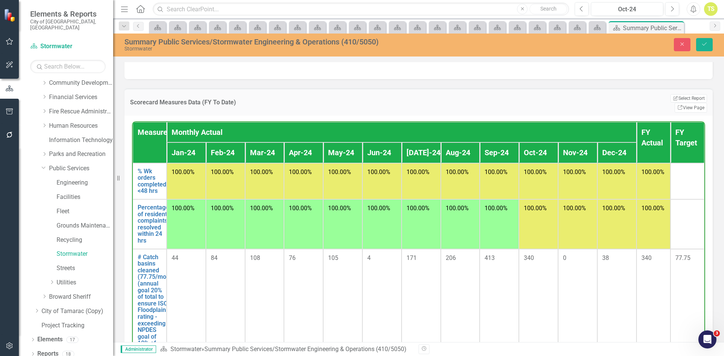
click at [178, 106] on h3 "Scorecard Measures Data (FY To Date)" at bounding box center [344, 102] width 428 height 7
click at [686, 104] on link "Link View Page" at bounding box center [690, 108] width 32 height 10
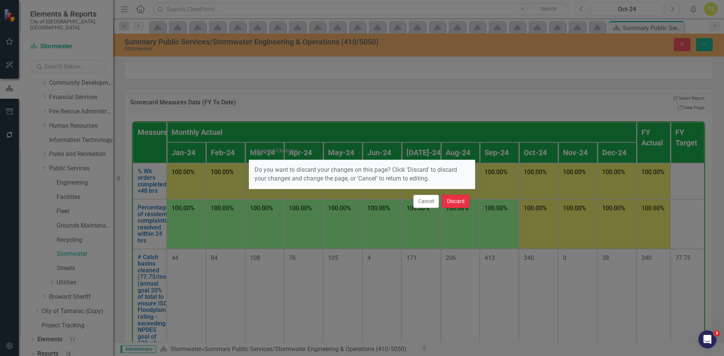
click at [454, 201] on button "Discard" at bounding box center [456, 201] width 28 height 13
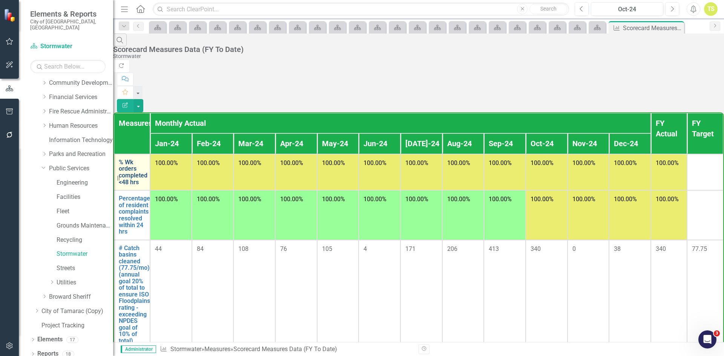
click at [142, 159] on link "% Wk orders completed <48 hrs" at bounding box center [133, 172] width 29 height 26
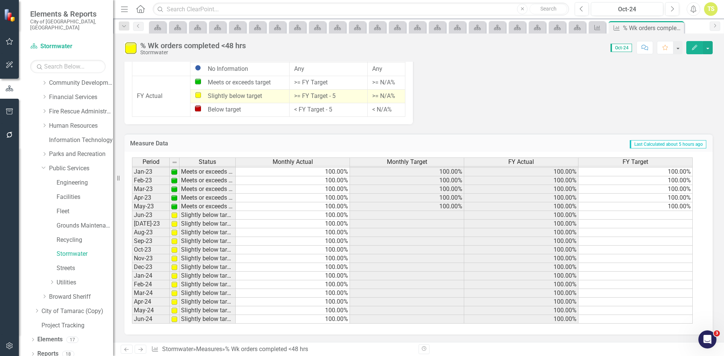
scroll to position [126, 0]
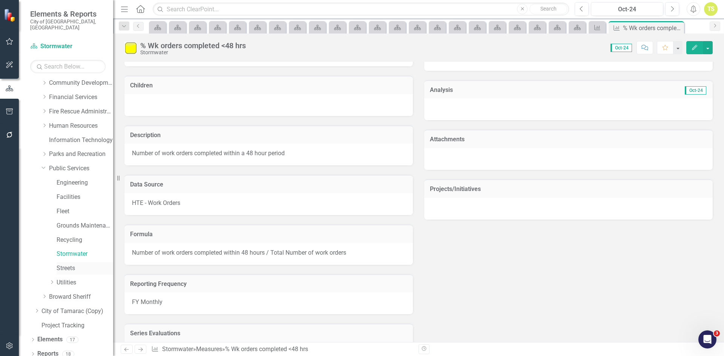
click at [69, 264] on link "Streets" at bounding box center [85, 268] width 57 height 9
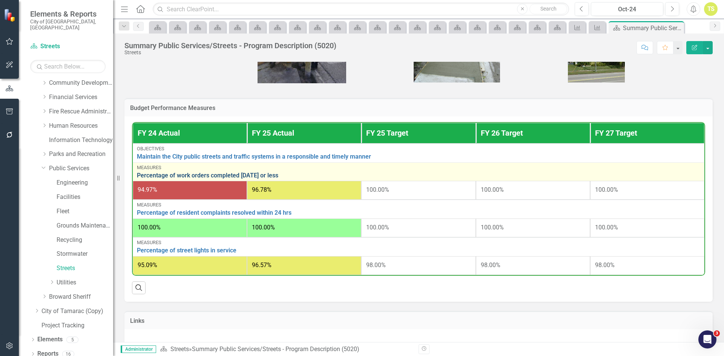
click at [204, 175] on link "Percentage of work orders completed in 5 days or less" at bounding box center [418, 175] width 563 height 7
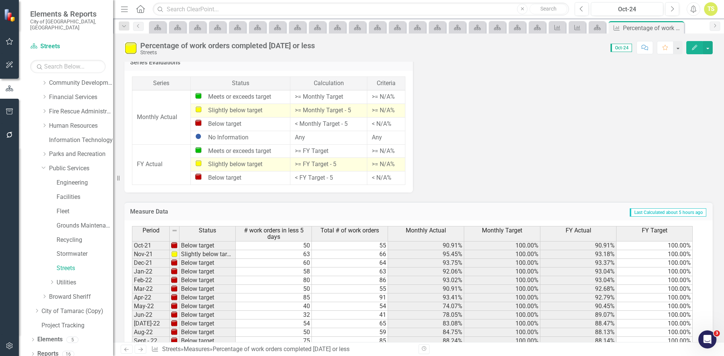
scroll to position [528, 0]
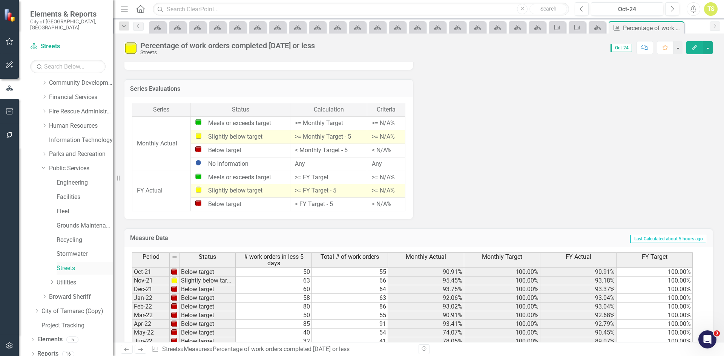
click at [64, 264] on link "Streets" at bounding box center [85, 268] width 57 height 9
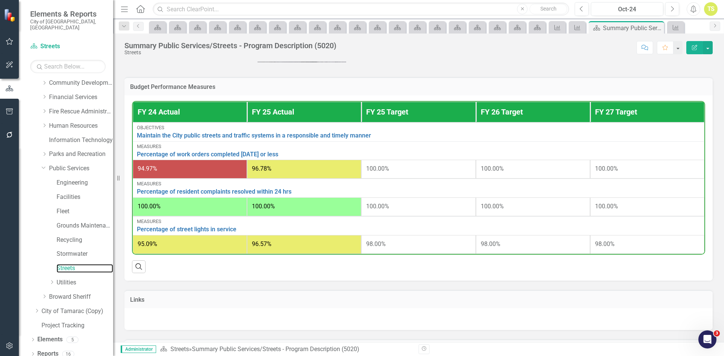
scroll to position [226, 0]
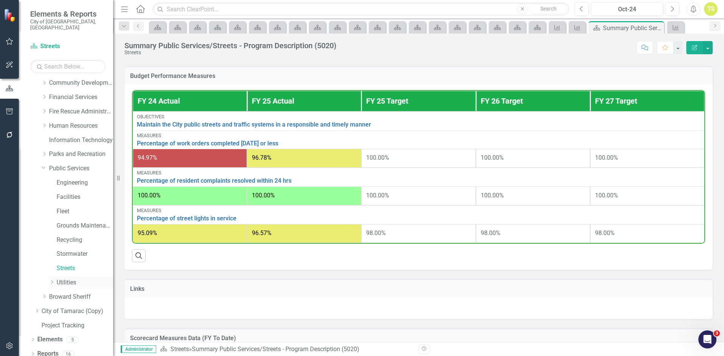
click at [70, 279] on link "Utilities" at bounding box center [85, 283] width 57 height 9
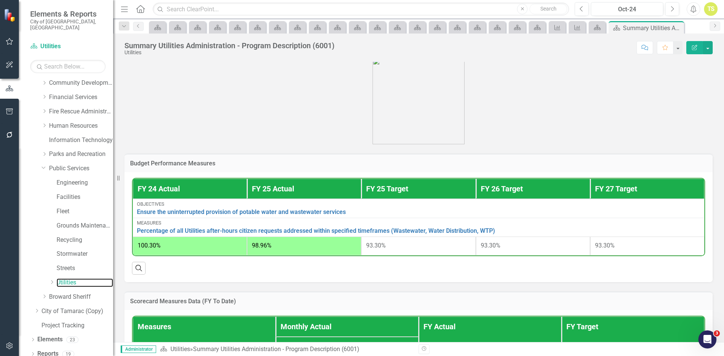
scroll to position [188, 0]
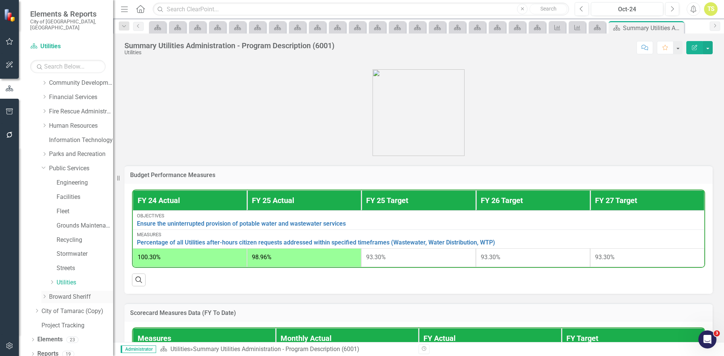
click at [51, 293] on link "Broward Sheriff" at bounding box center [81, 297] width 64 height 9
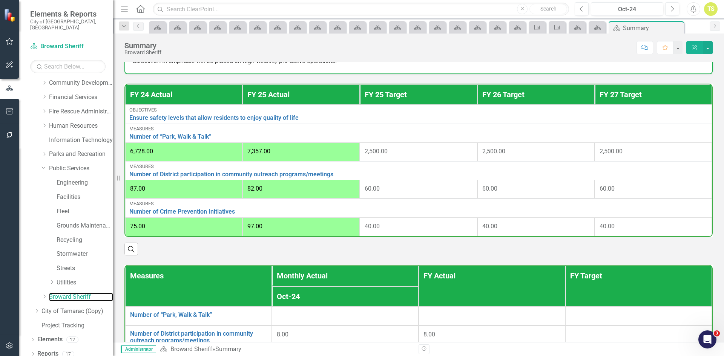
scroll to position [151, 0]
